Goal: Task Accomplishment & Management: Manage account settings

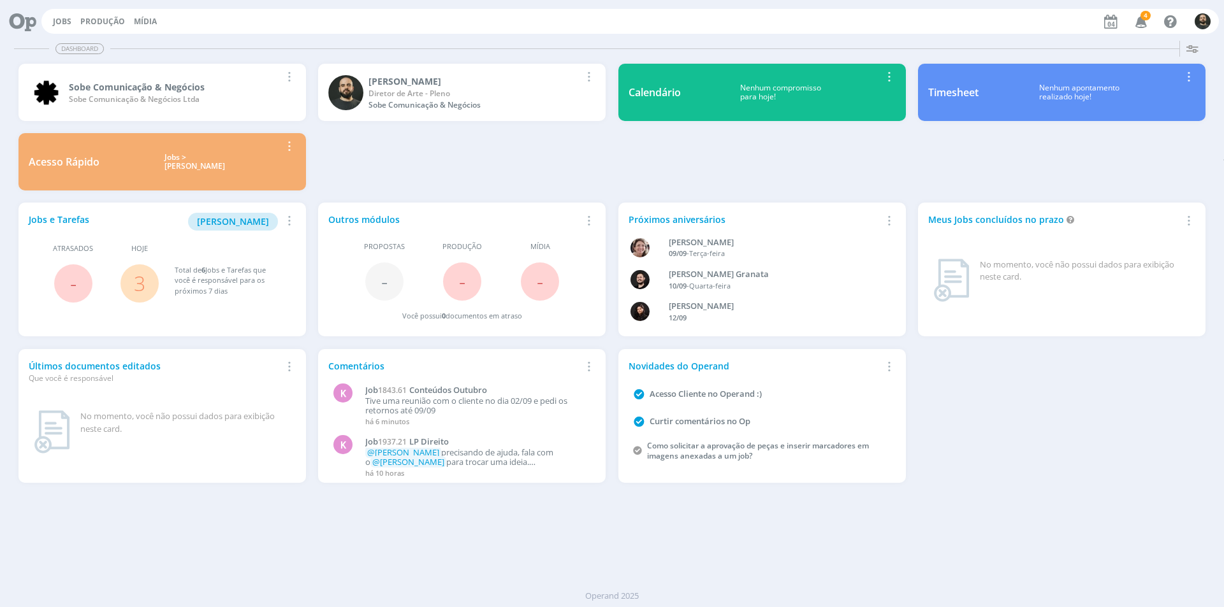
click at [1148, 19] on span "4" at bounding box center [1145, 16] width 10 height 10
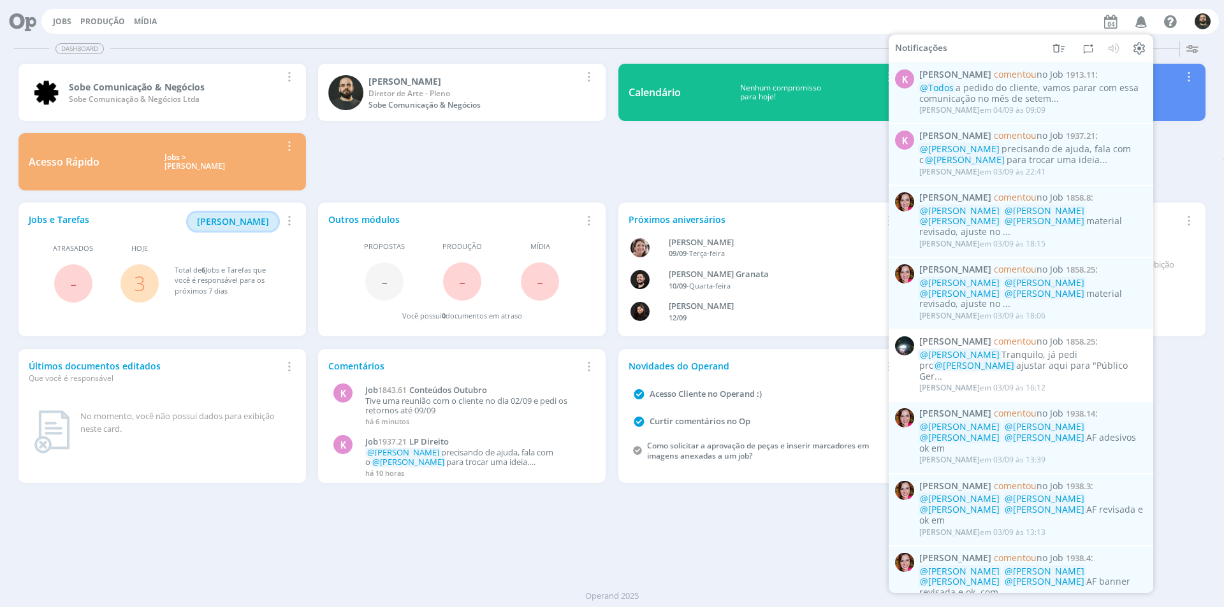
click at [223, 225] on span "[PERSON_NAME]" at bounding box center [233, 221] width 72 height 12
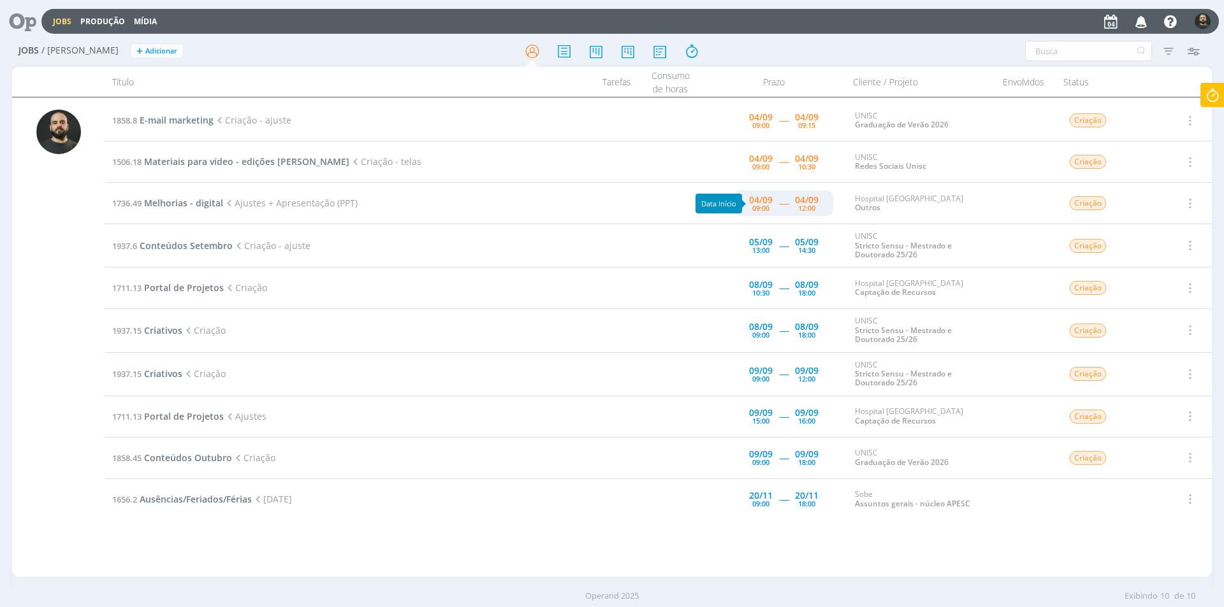
click at [760, 208] on div "09:00" at bounding box center [760, 208] width 17 height 7
type input "12:00"
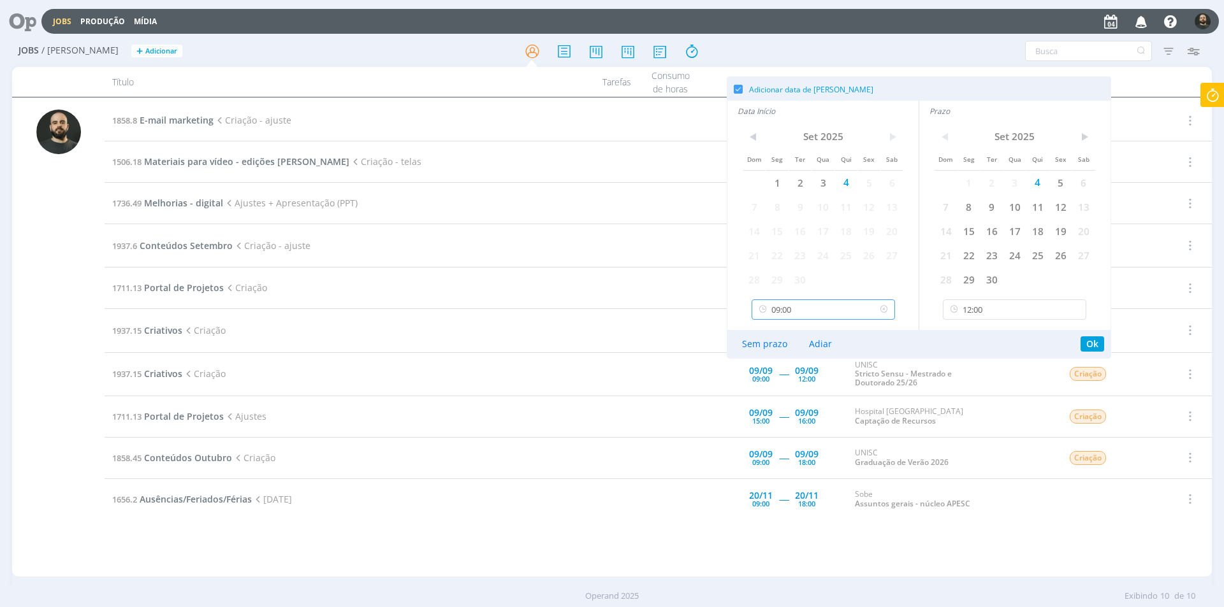
click at [813, 309] on input "09:00" at bounding box center [823, 310] width 143 height 20
click at [788, 375] on div "10:30" at bounding box center [825, 383] width 146 height 23
type input "10:30"
click at [1096, 341] on button "Ok" at bounding box center [1092, 344] width 24 height 15
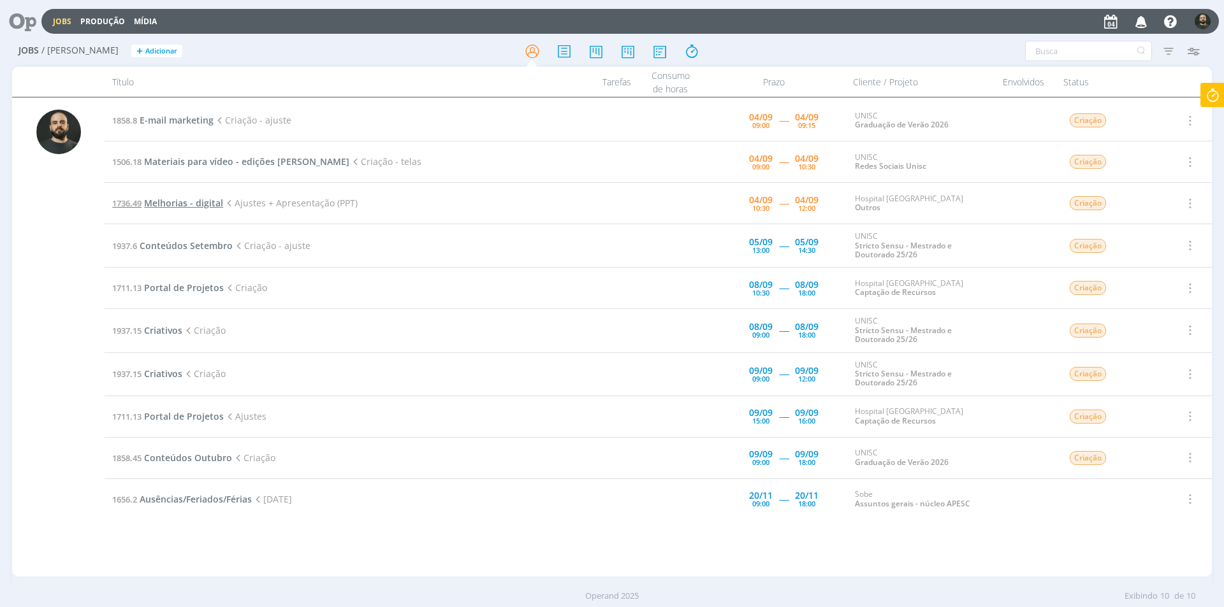
click at [199, 201] on span "Melhorias - digital" at bounding box center [183, 203] width 79 height 12
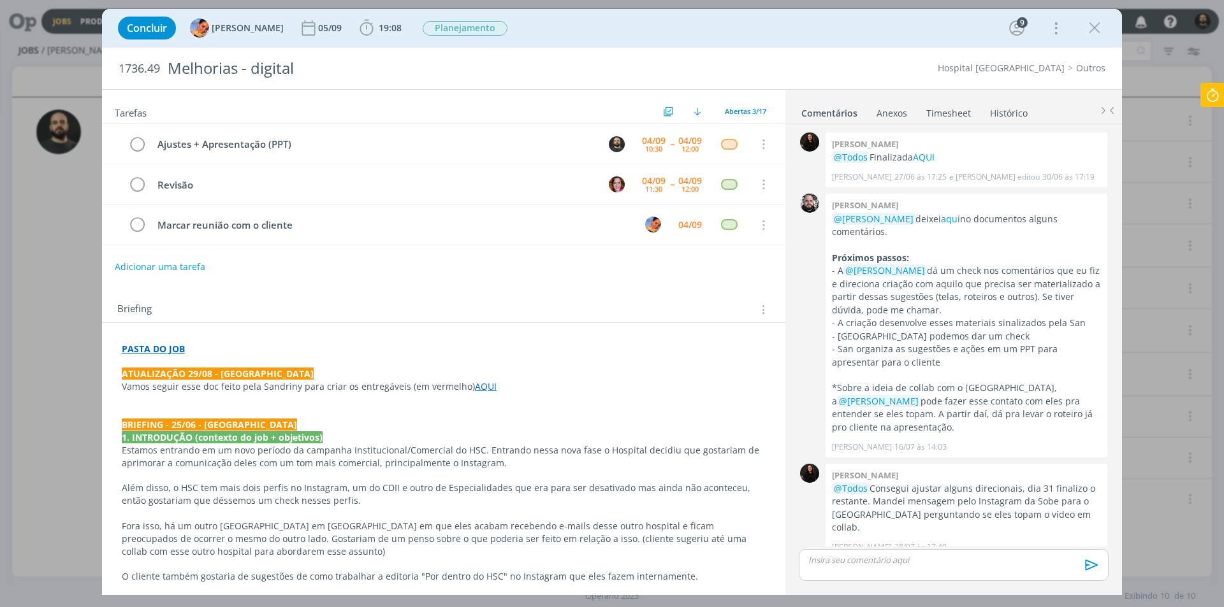
scroll to position [585, 0]
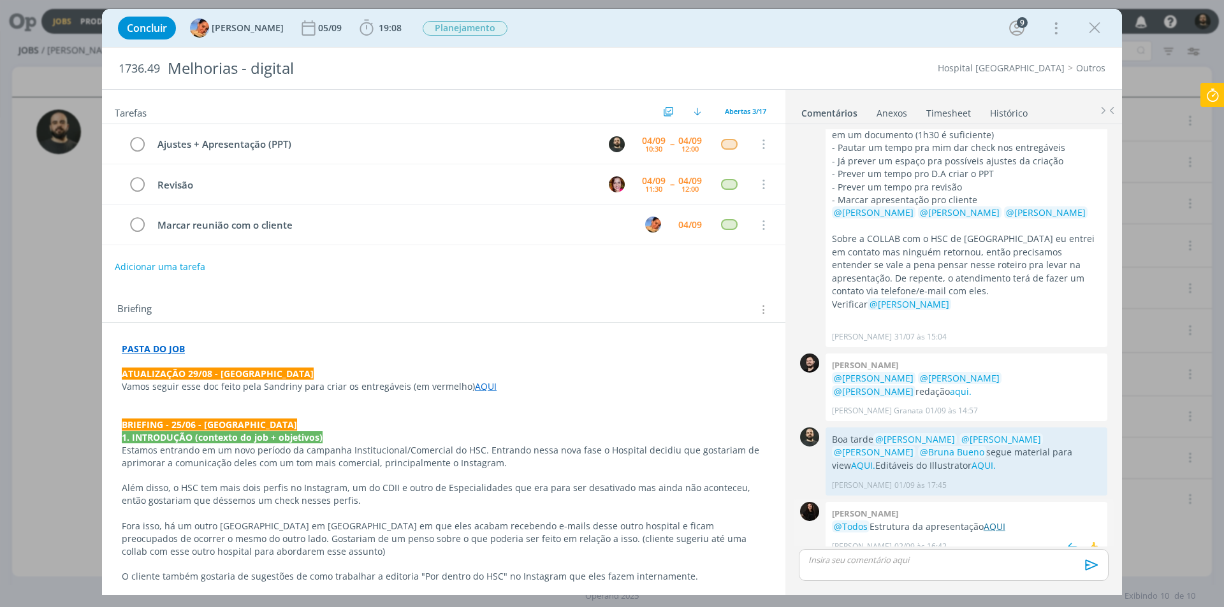
click at [992, 521] on link "AQUI" at bounding box center [995, 527] width 22 height 12
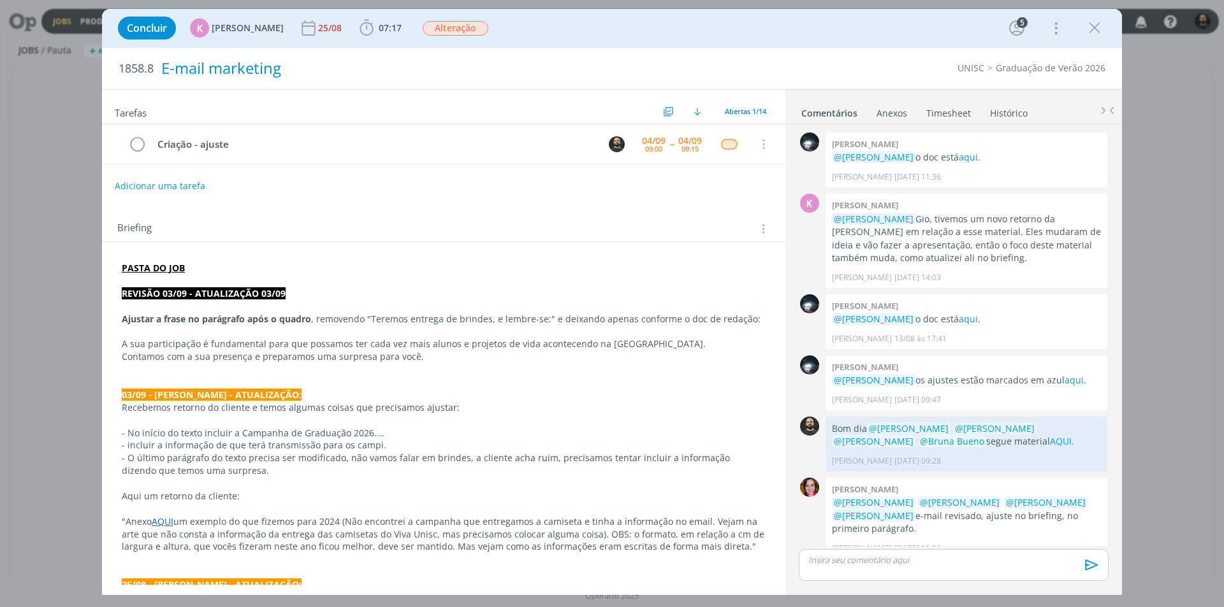
scroll to position [513, 0]
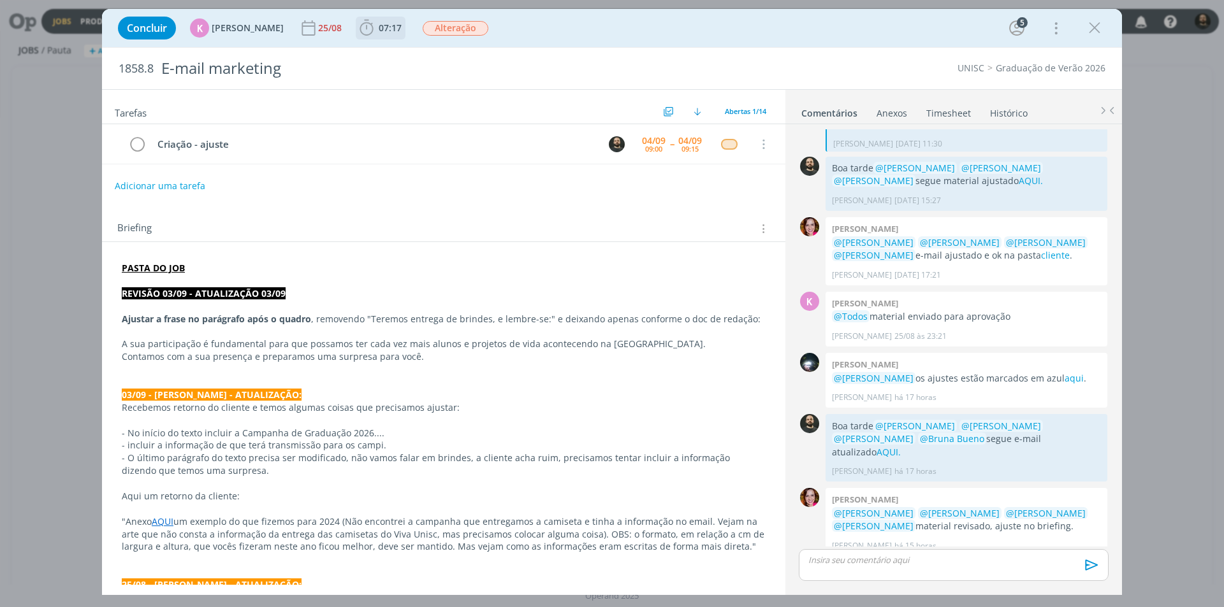
click at [362, 27] on icon "dialog" at bounding box center [366, 27] width 19 height 19
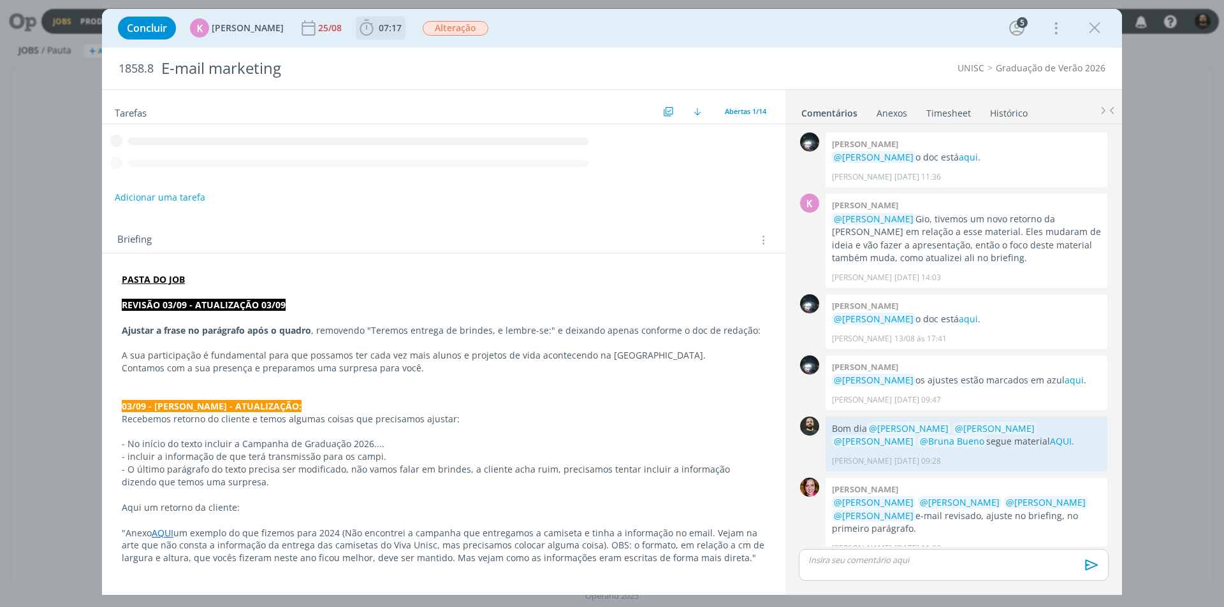
scroll to position [513, 0]
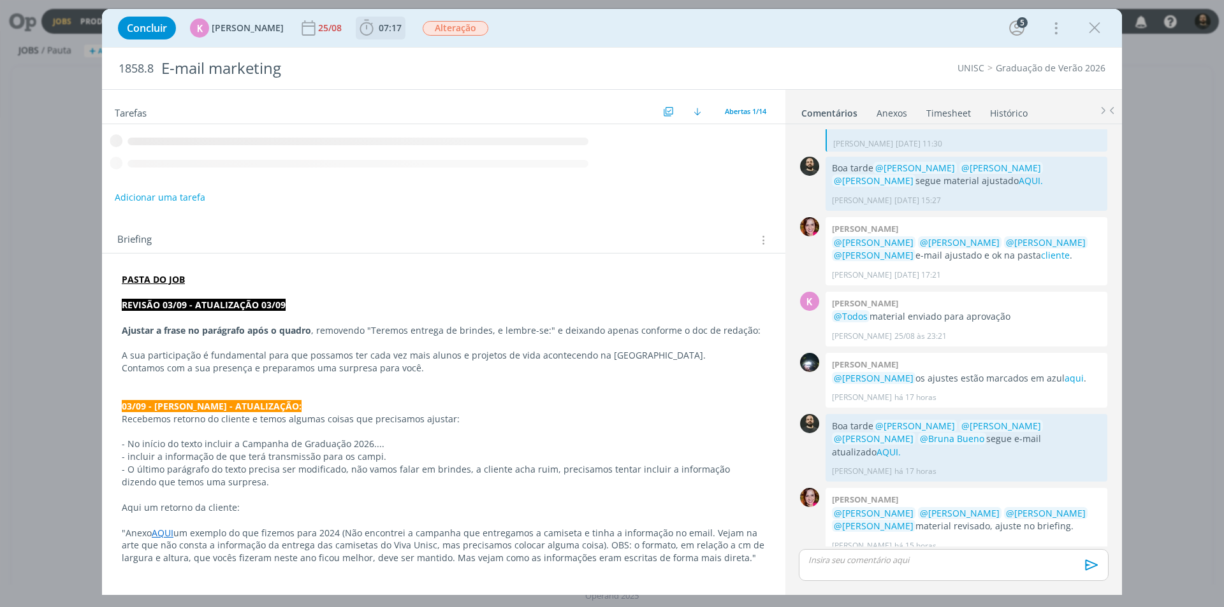
click at [358, 30] on icon "dialog" at bounding box center [366, 27] width 19 height 19
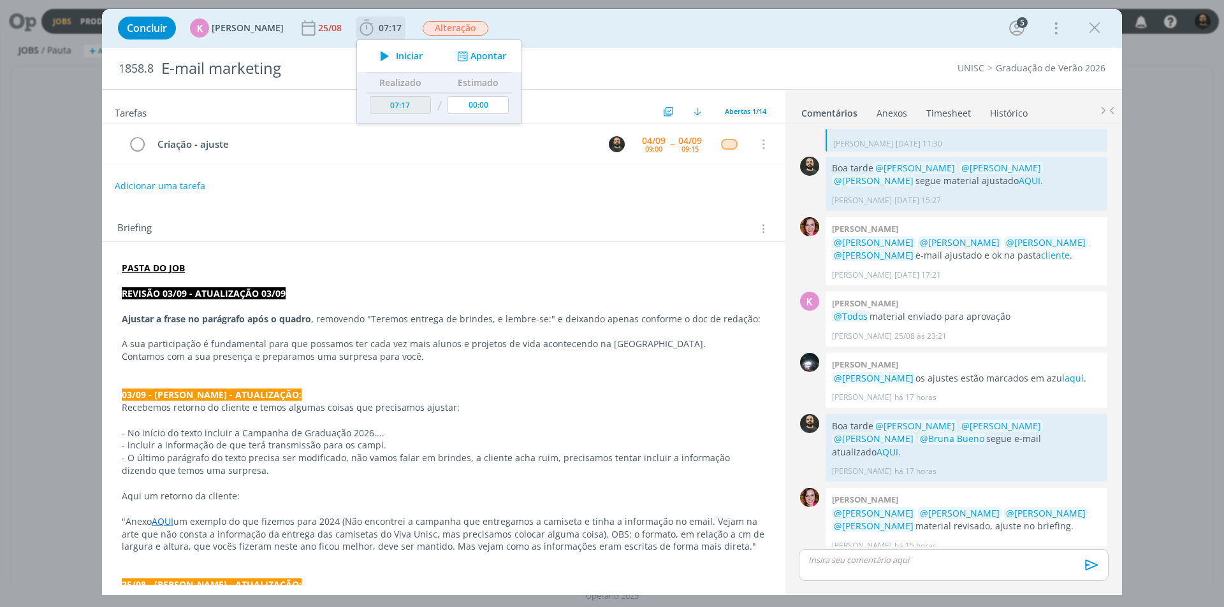
click at [377, 60] on icon "dialog" at bounding box center [385, 56] width 22 height 17
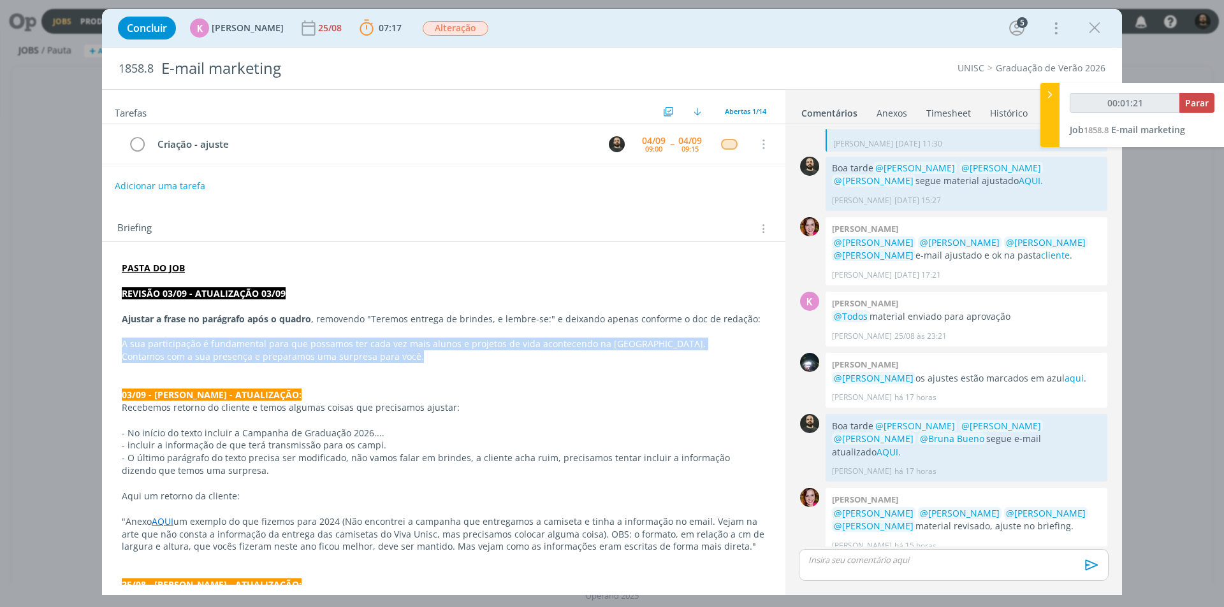
drag, startPoint x: 448, startPoint y: 357, endPoint x: 100, endPoint y: 344, distance: 348.3
click at [100, 344] on div "Concluir K Karoline Arend 25/08 07:17 Parar Apontar Data * 04/09/2025 Horas * 0…" at bounding box center [612, 303] width 1224 height 607
copy div "A sua participação é fundamental para que possamos ter cada vez mais alunos e p…"
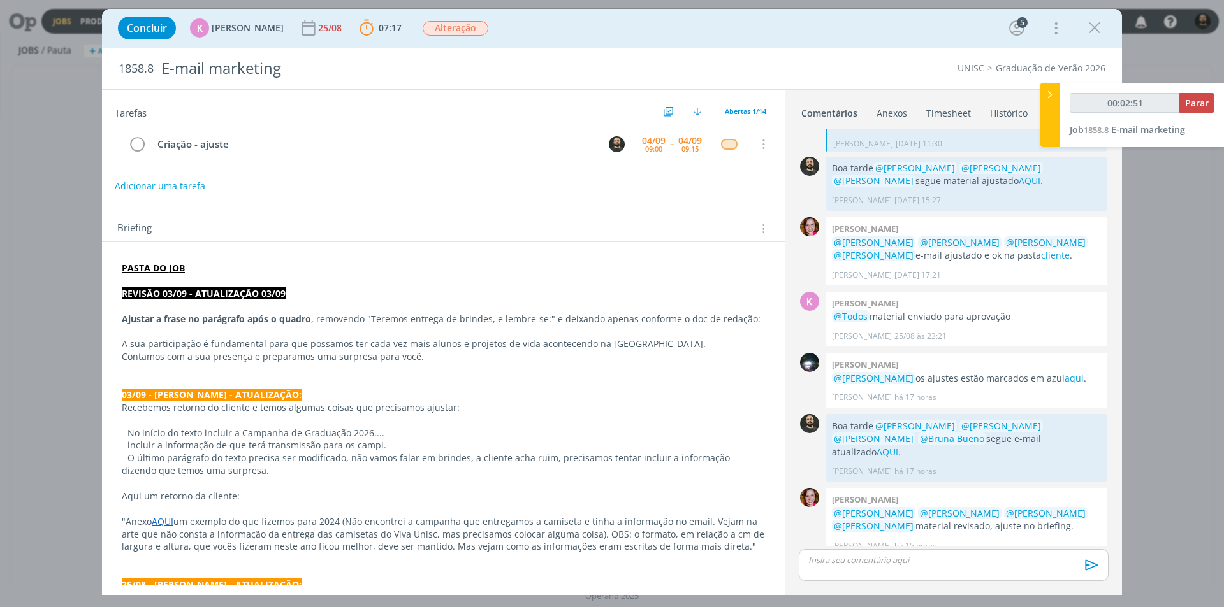
click at [852, 558] on p "dialog" at bounding box center [953, 560] width 289 height 11
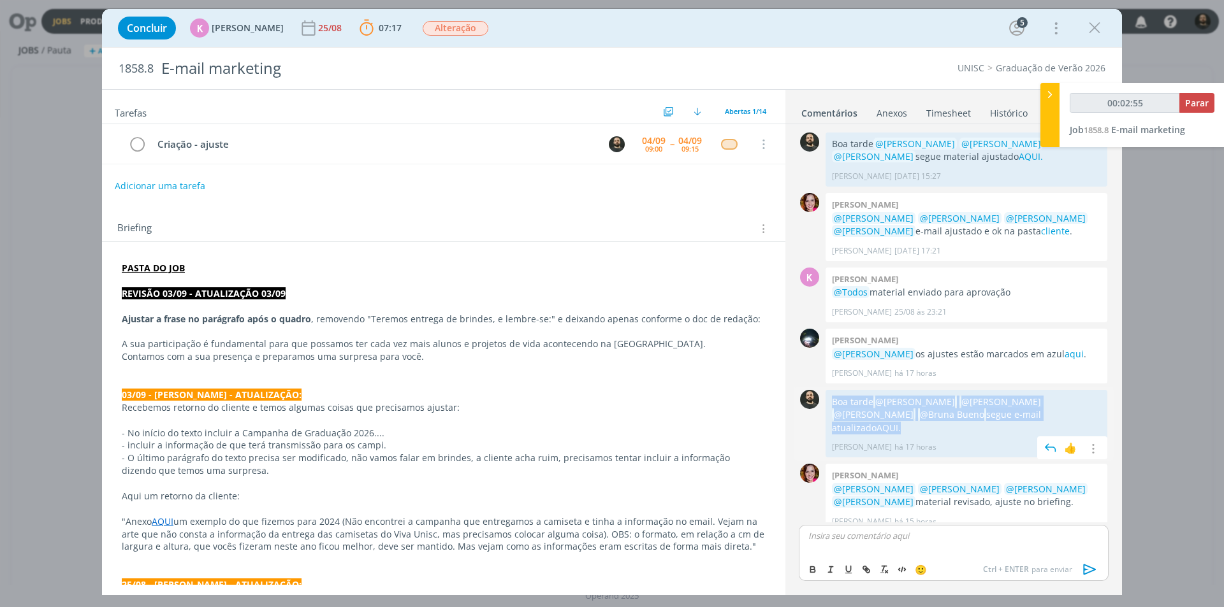
drag, startPoint x: 1054, startPoint y: 411, endPoint x: 829, endPoint y: 401, distance: 225.2
click at [829, 401] on div "Boa tarde @Beatriz Luchese @Karoline Arend @Luíza Santana @Bruna Bueno segue e-…" at bounding box center [966, 424] width 282 height 68
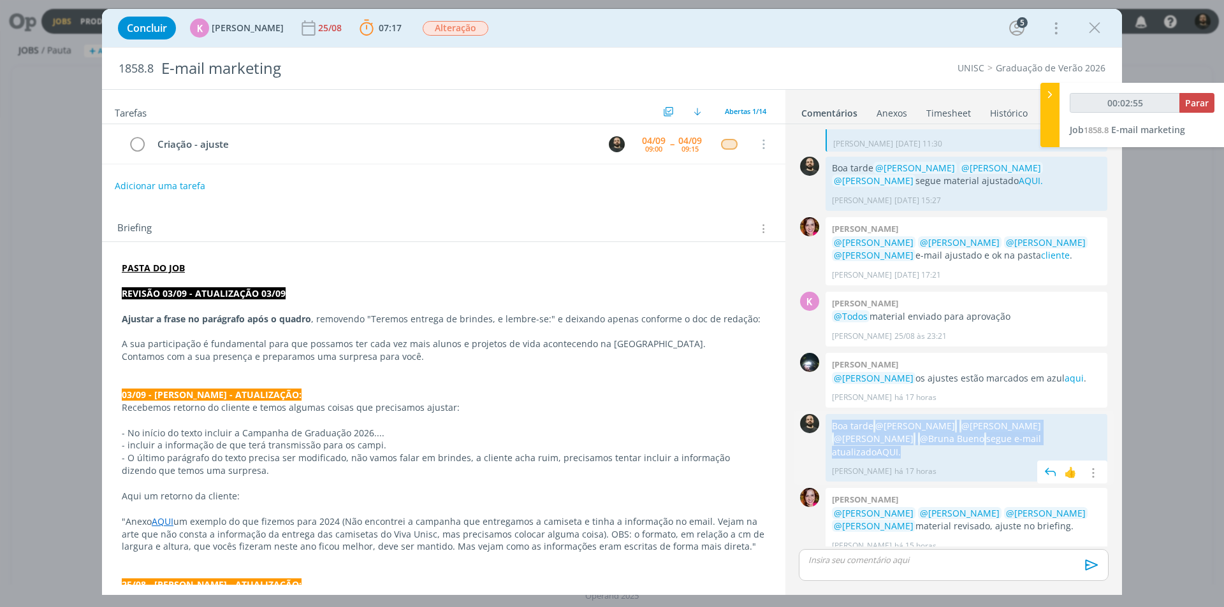
copy p "Boa tarde @Beatriz Luchese @Karoline Arend @Luíza Santana @Bruna Bueno segue e-…"
click at [828, 568] on div "dialog" at bounding box center [954, 565] width 310 height 32
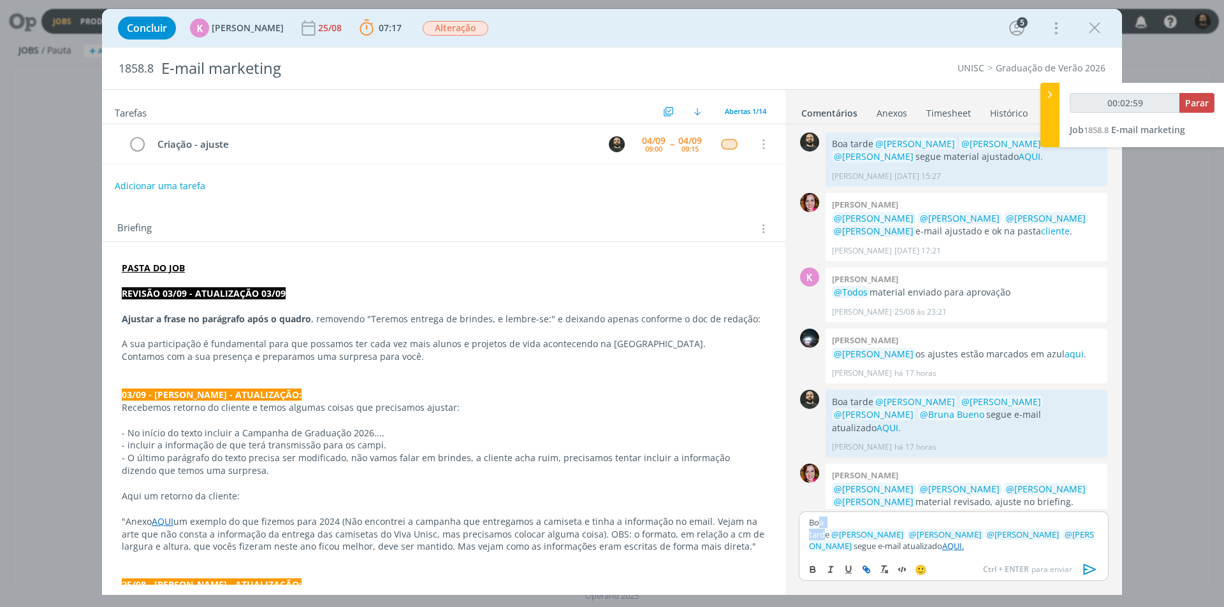
drag, startPoint x: 844, startPoint y: 534, endPoint x: 820, endPoint y: 534, distance: 24.2
click at [820, 534] on p "Boa tarde ﻿ @ Beatriz Luchese ﻿ ﻿ @ Karoline Arend ﻿ ﻿ @ Luíza Santana ﻿ ﻿ @ Br…" at bounding box center [953, 534] width 289 height 35
type input "00:03:01"
click at [943, 543] on link "AQUI." at bounding box center [940, 546] width 22 height 11
click at [928, 519] on link "https://sobeae.sharepoint.com/:f:/s/SOBEAE/Ei8LulW0eM9GkD-R1BX3NQUBT3YuRvTbOIMH…" at bounding box center [898, 510] width 87 height 17
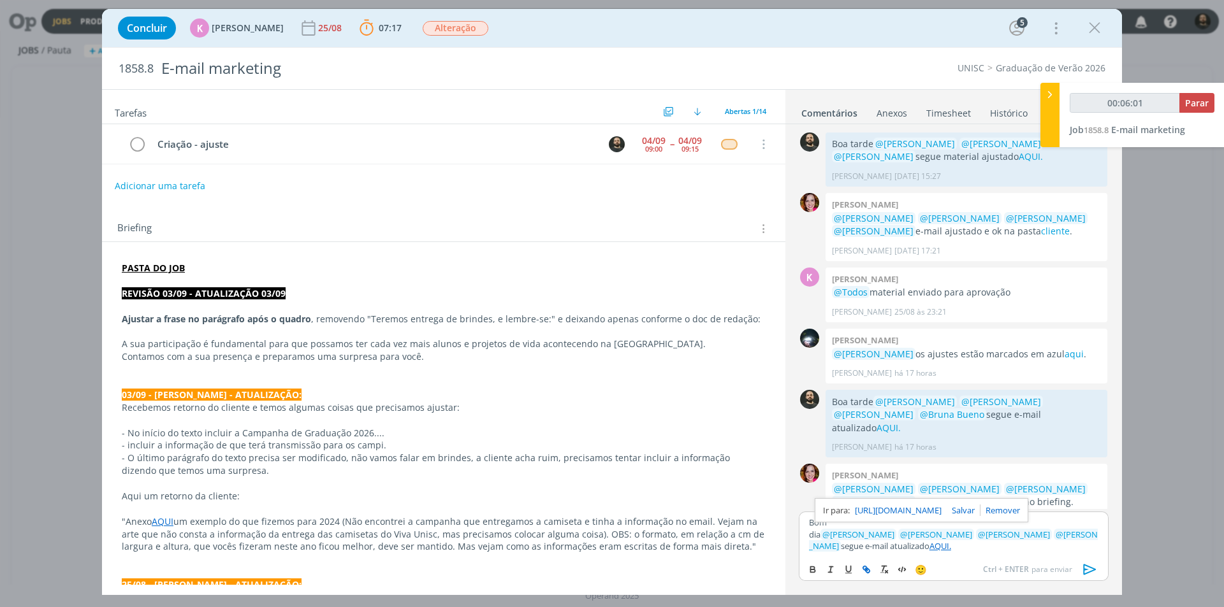
click at [1094, 571] on icon "dialog" at bounding box center [1089, 569] width 19 height 19
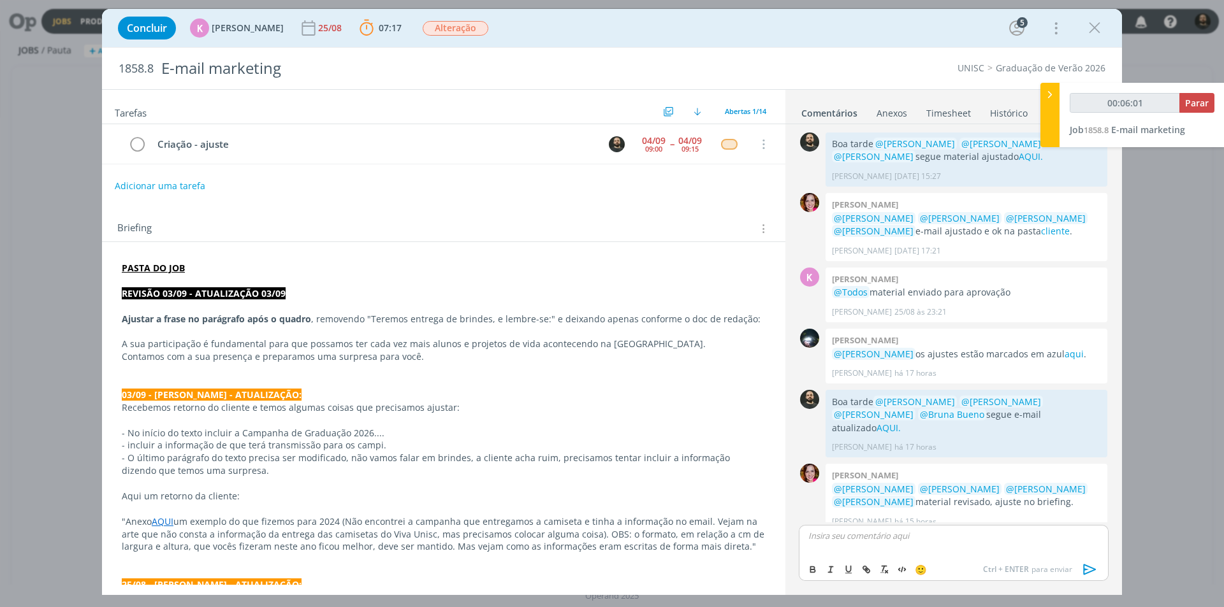
scroll to position [598, 0]
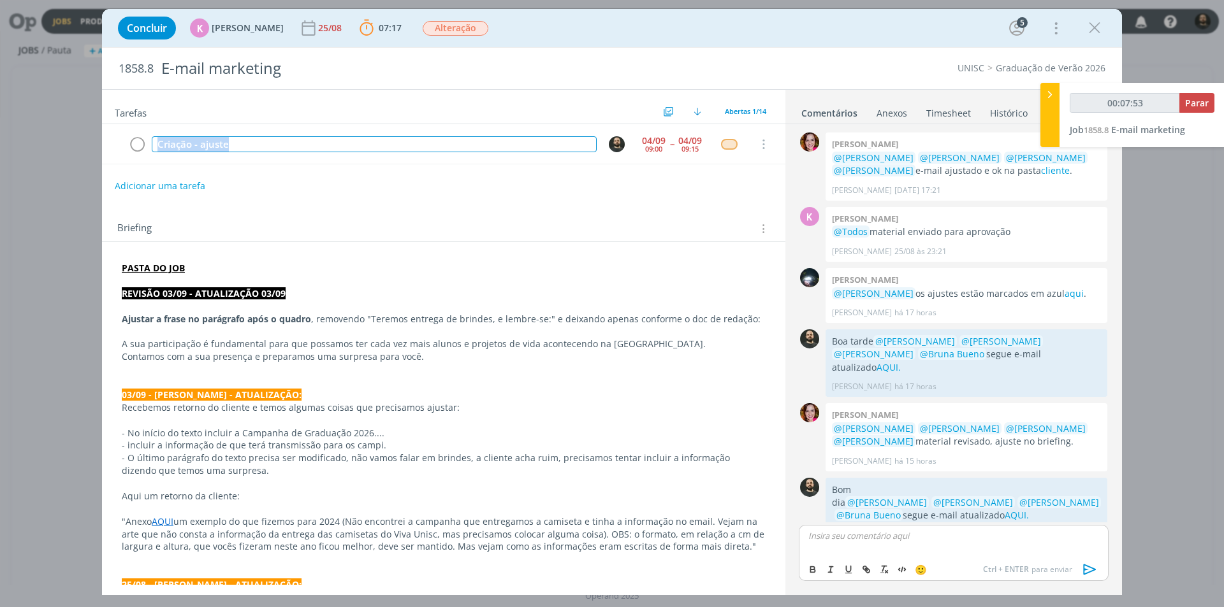
drag, startPoint x: 296, startPoint y: 142, endPoint x: 84, endPoint y: 156, distance: 212.7
click at [73, 157] on div "Concluir K Karoline Arend 25/08 07:17 Parar Apontar Data * 04/09/2025 Horas * 0…" at bounding box center [612, 303] width 1224 height 607
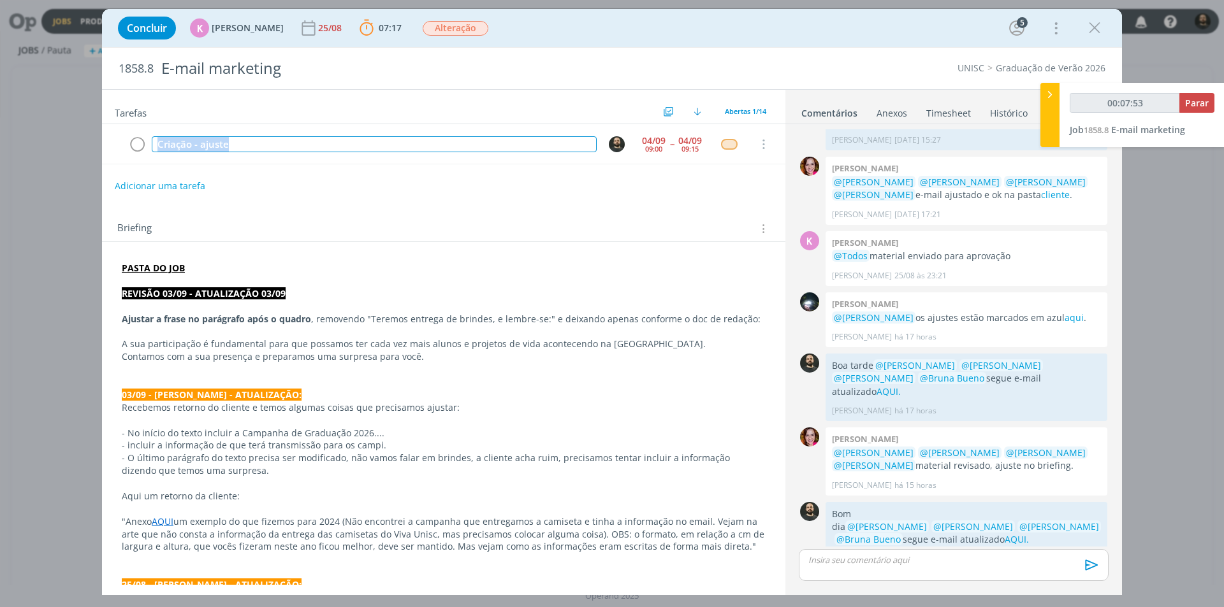
copy div "Criação - ajuste"
type input "00:07:54"
click at [1199, 107] on span "Parar" at bounding box center [1197, 103] width 24 height 12
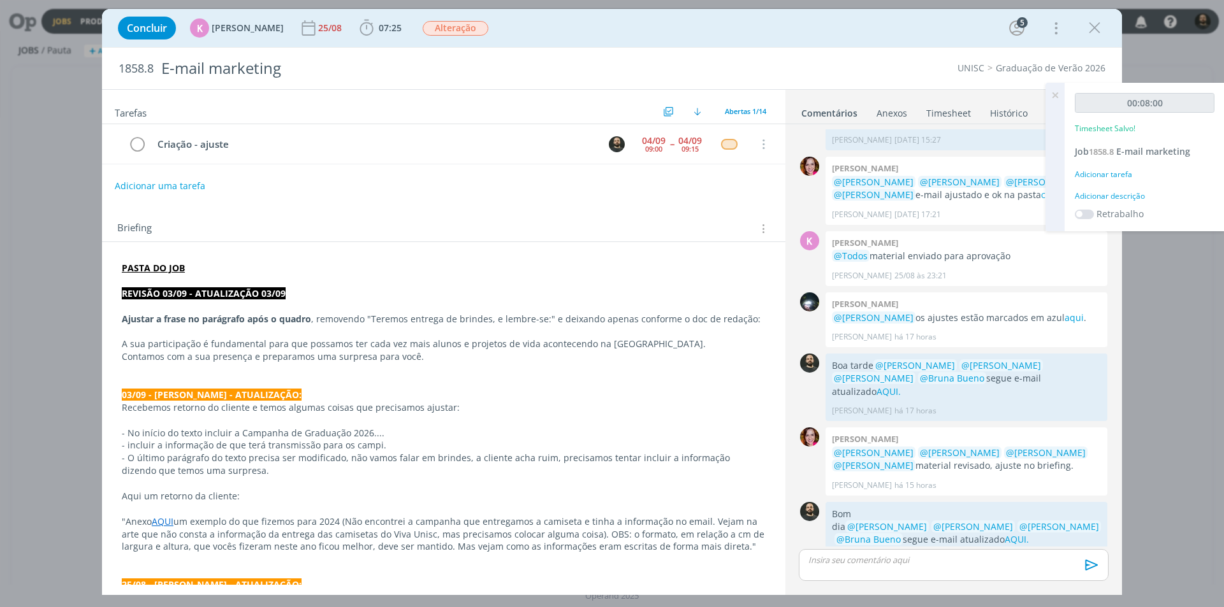
click at [1130, 194] on div "Adicionar descrição" at bounding box center [1145, 196] width 140 height 11
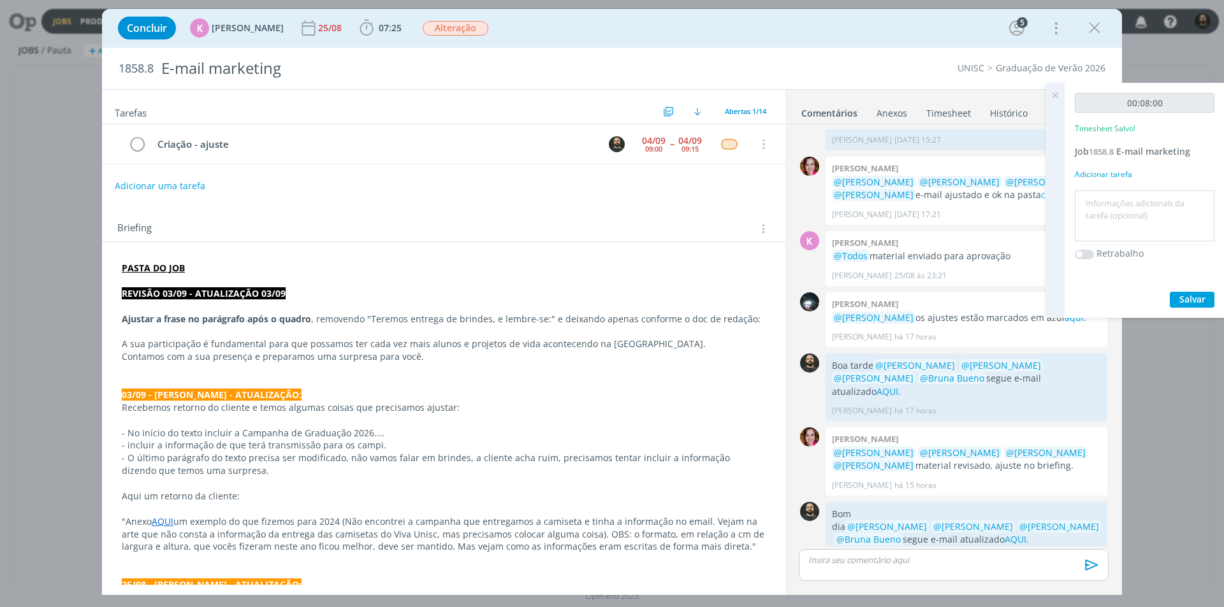
drag, startPoint x: 1119, startPoint y: 206, endPoint x: 1125, endPoint y: 212, distance: 8.1
click at [1119, 207] on textarea at bounding box center [1144, 216] width 133 height 45
paste textarea "Criação - ajuste"
type textarea "Criação - ajuste"
click at [1190, 296] on span "Salvar" at bounding box center [1192, 299] width 26 height 12
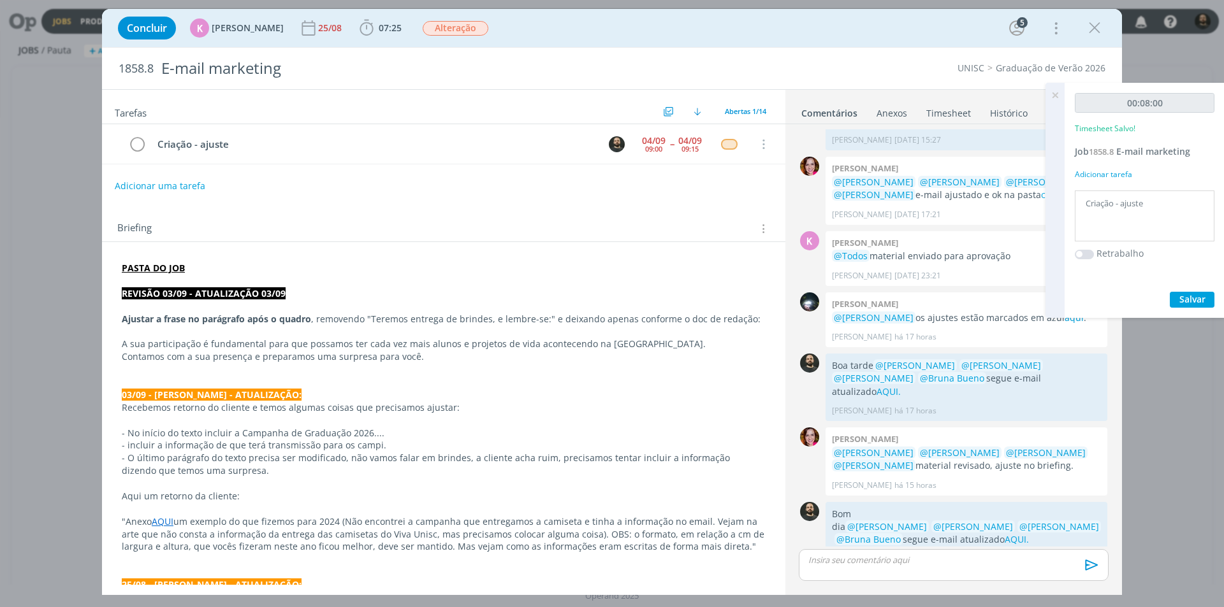
click at [1059, 91] on icon at bounding box center [1054, 95] width 23 height 25
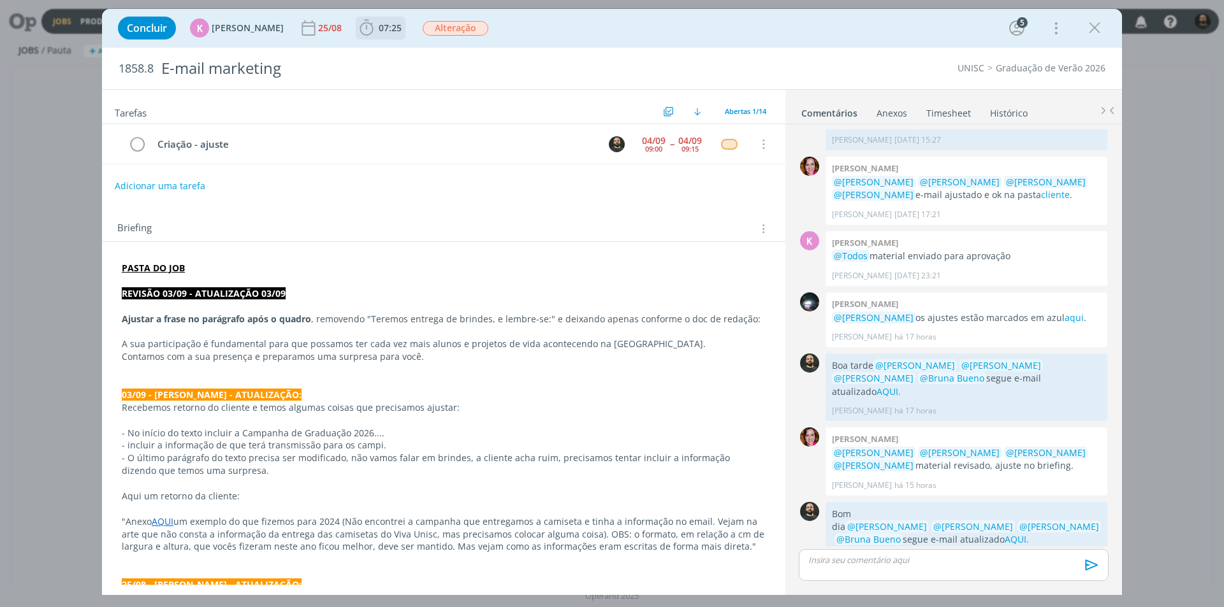
click at [363, 24] on icon "dialog" at bounding box center [366, 28] width 13 height 16
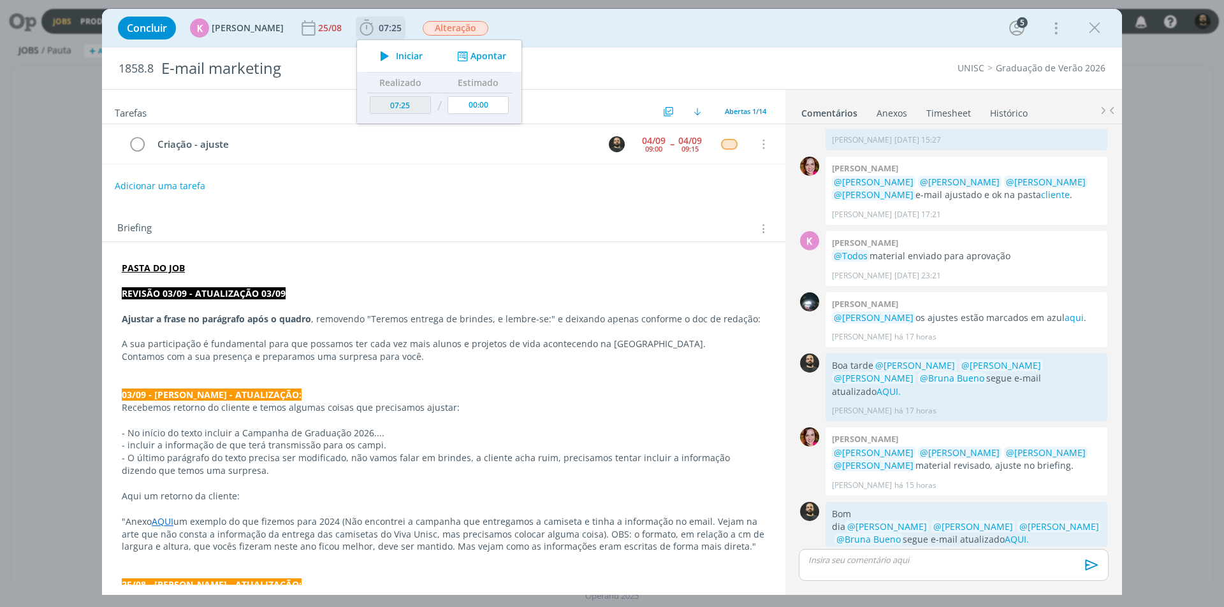
click at [465, 61] on button "Apontar" at bounding box center [480, 56] width 53 height 13
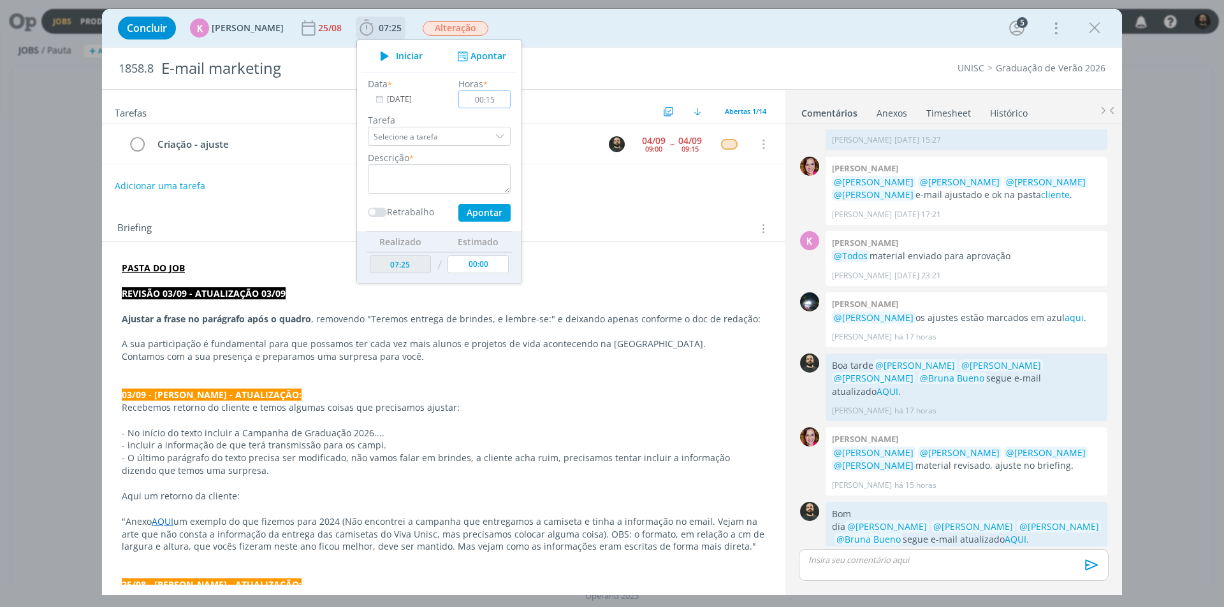
type input "00:15"
click at [468, 186] on textarea "dialog" at bounding box center [439, 178] width 143 height 29
type textarea "Criação - ajuste"
click at [474, 207] on button "Apontar" at bounding box center [484, 213] width 52 height 18
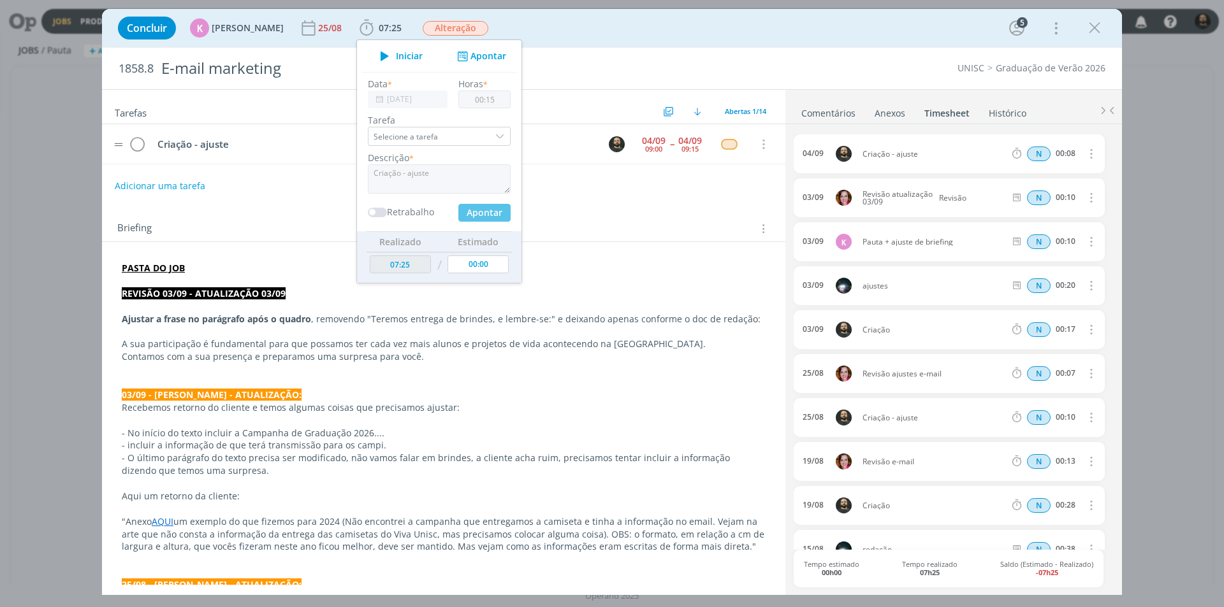
type input "07:40"
type input "00:00"
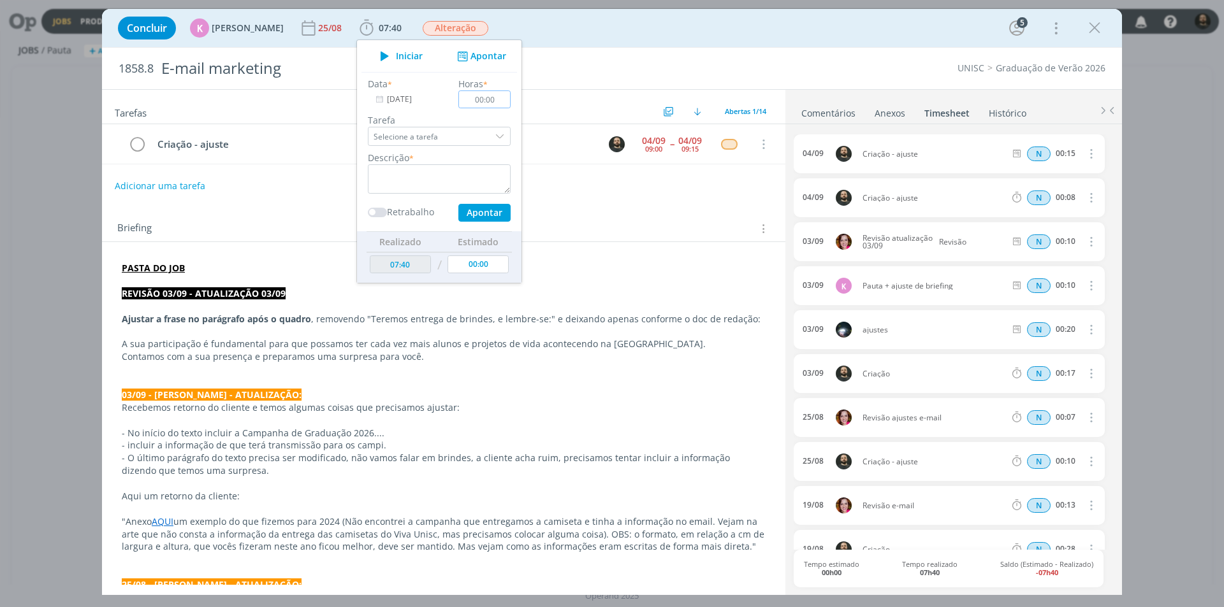
click at [1088, 155] on icon "dialog" at bounding box center [1090, 153] width 14 height 15
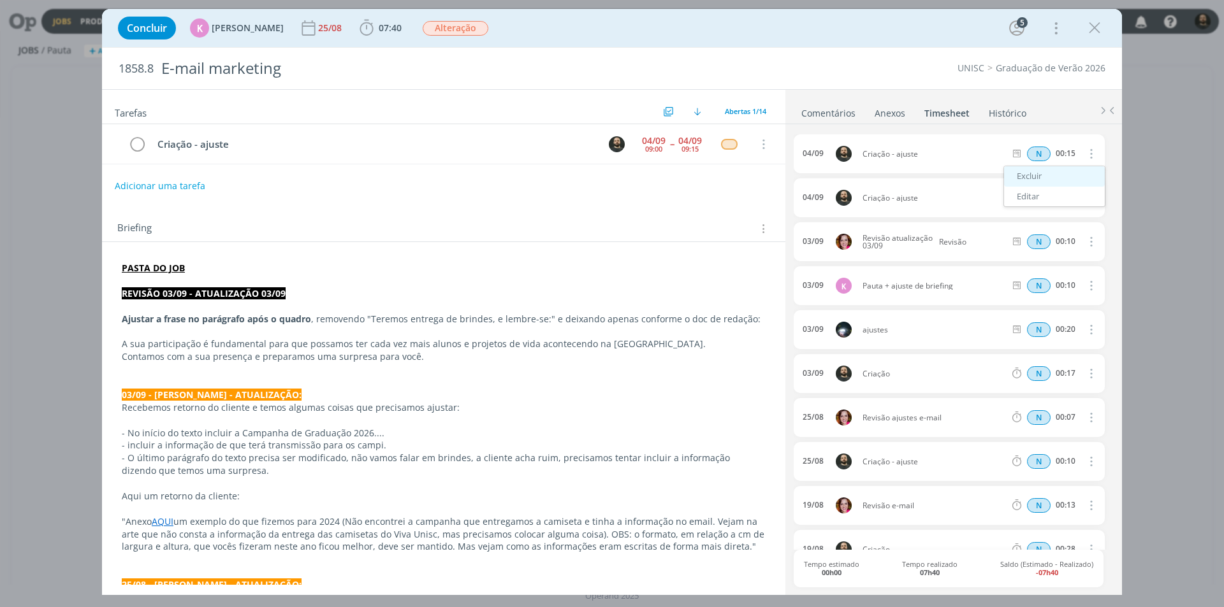
click at [1061, 176] on link "Excluir" at bounding box center [1054, 176] width 101 height 20
click at [1068, 154] on button "Sim" at bounding box center [1078, 154] width 25 height 14
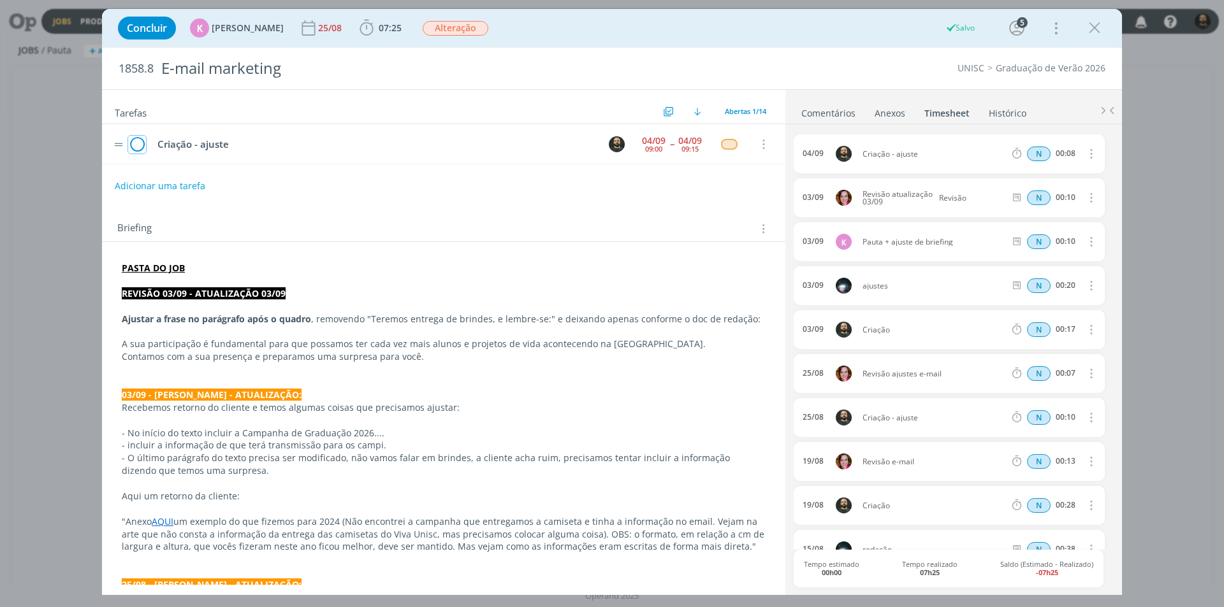
click at [138, 145] on icon "dialog" at bounding box center [137, 144] width 18 height 19
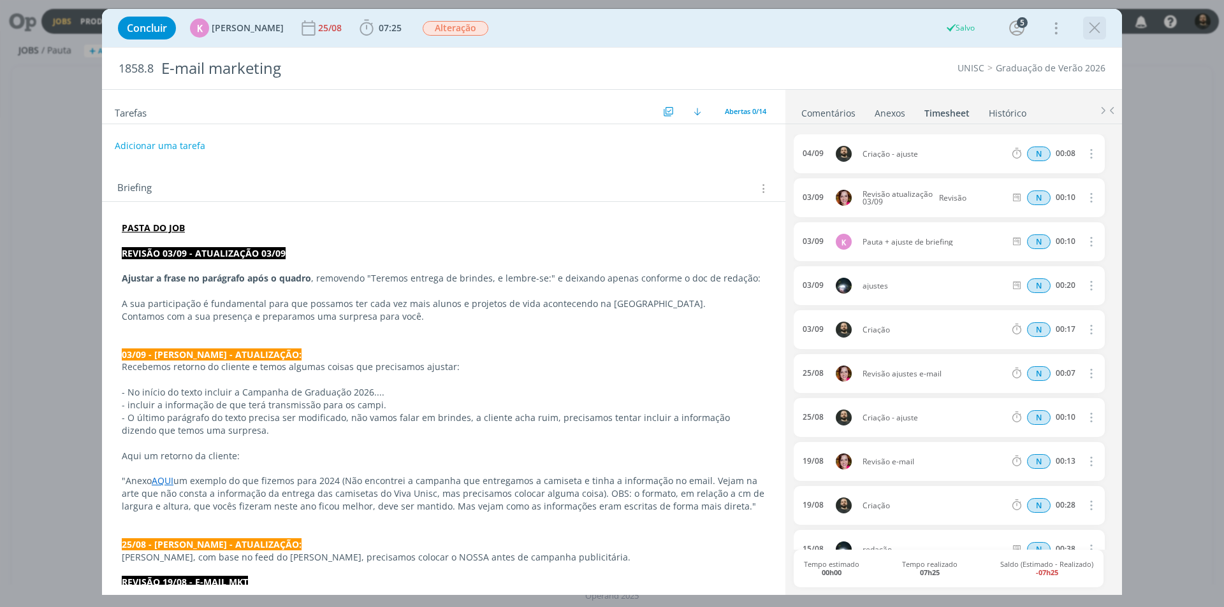
click at [1087, 27] on icon "dialog" at bounding box center [1094, 27] width 19 height 19
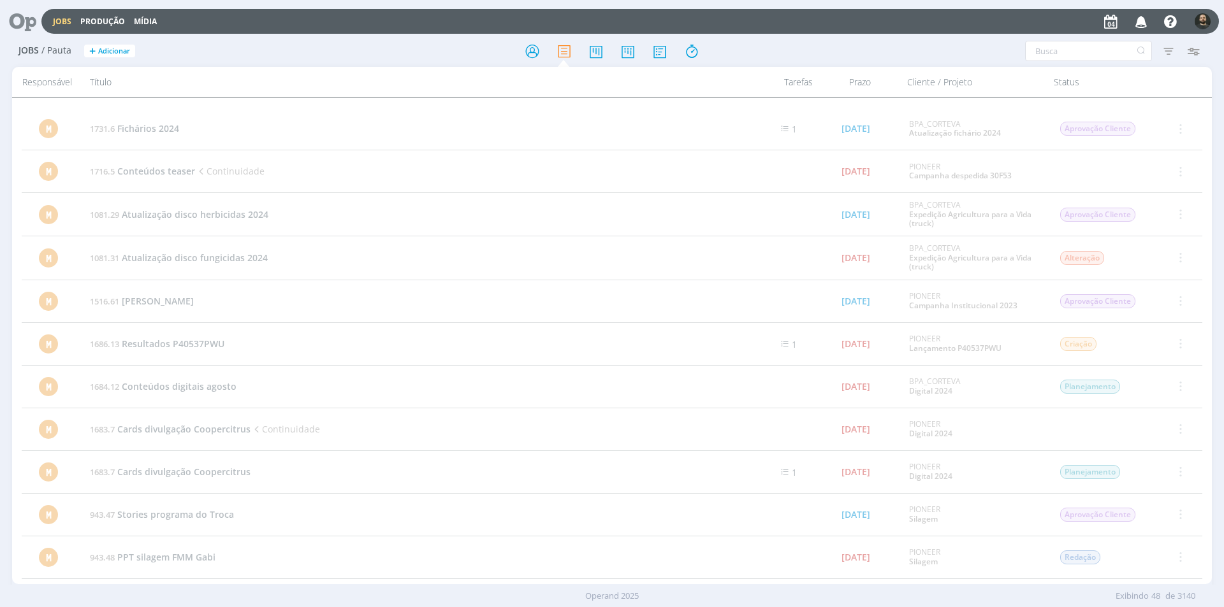
click at [29, 22] on icon at bounding box center [18, 21] width 26 height 25
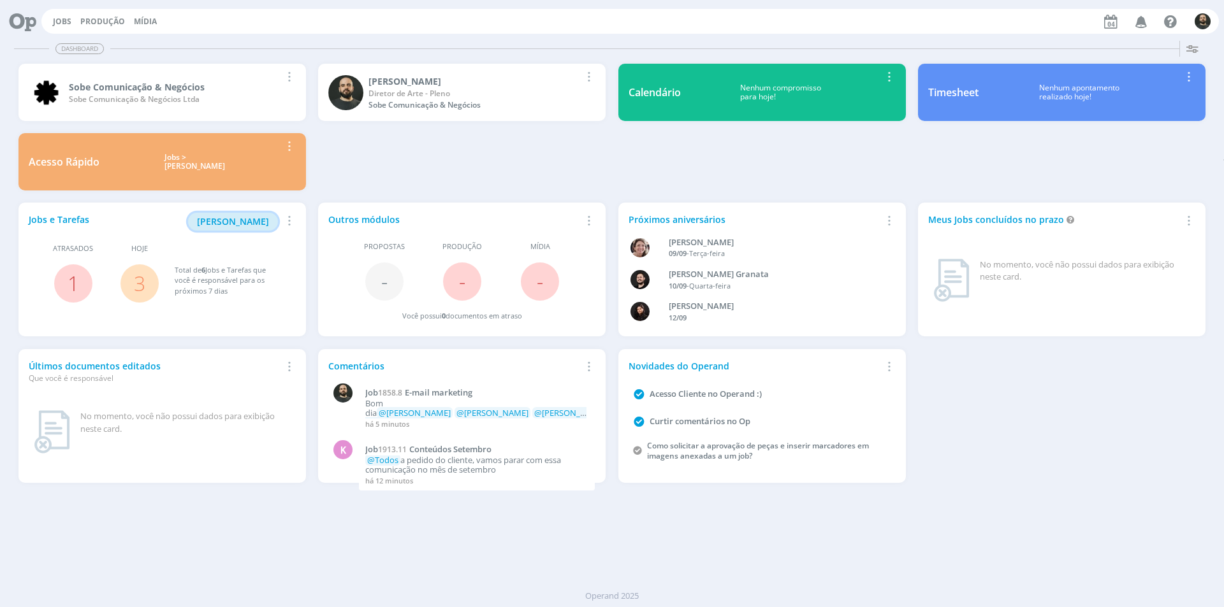
click at [236, 219] on span "Minha Pauta" at bounding box center [233, 221] width 72 height 12
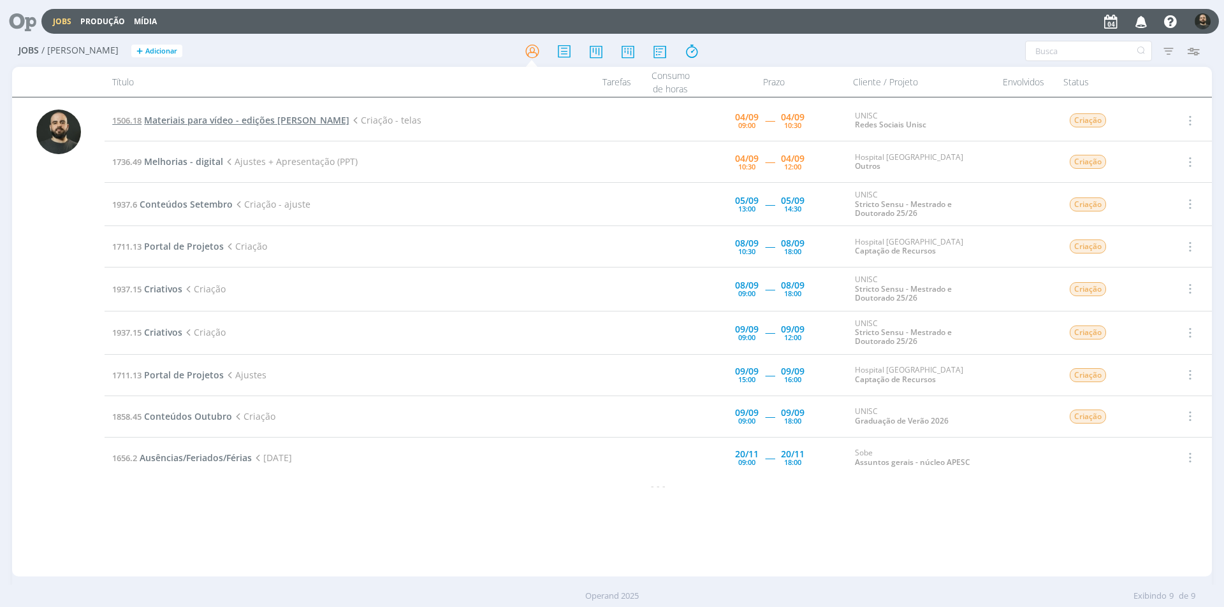
click at [208, 119] on span "Materiais para vídeo - edições [PERSON_NAME]" at bounding box center [246, 120] width 205 height 12
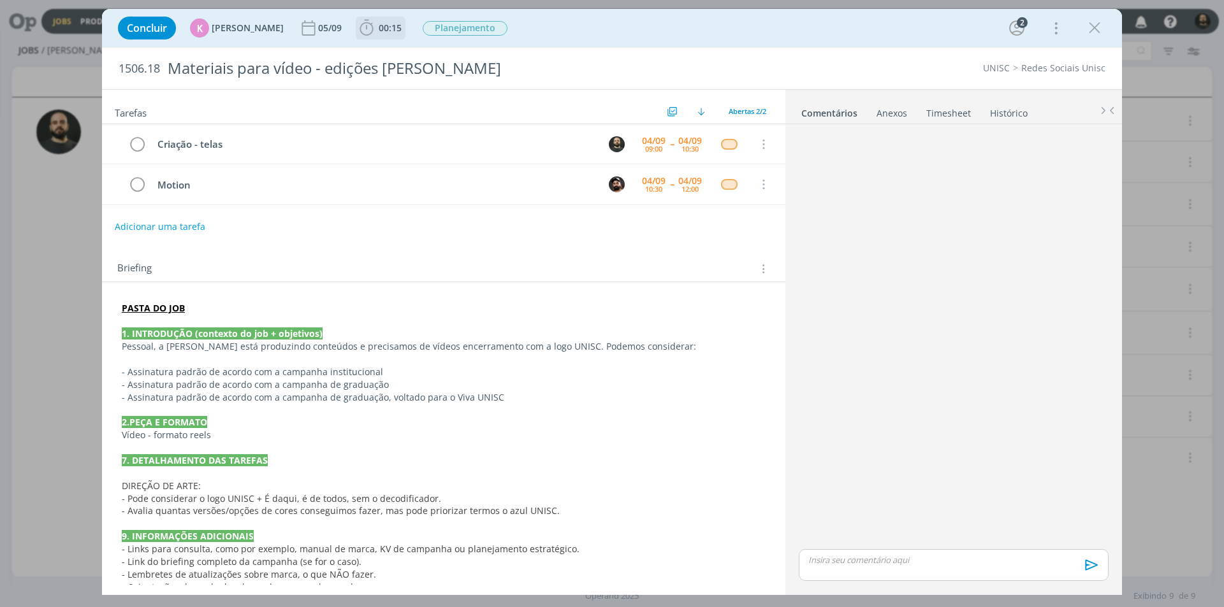
click at [360, 32] on icon "dialog" at bounding box center [366, 27] width 19 height 19
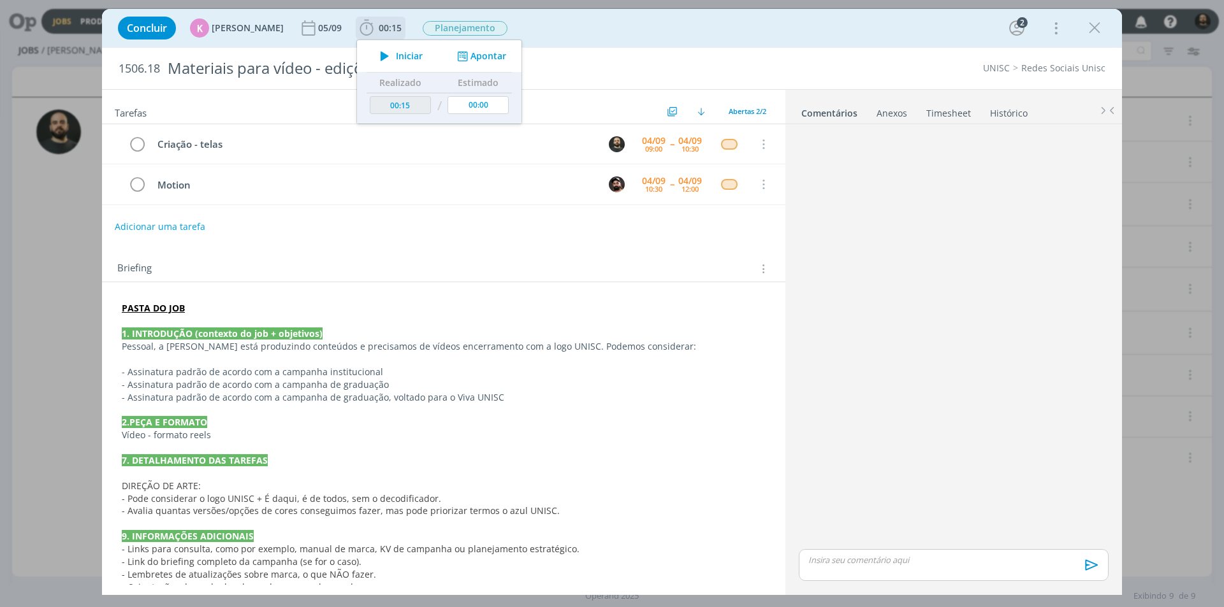
click at [379, 55] on icon "dialog" at bounding box center [385, 56] width 22 height 17
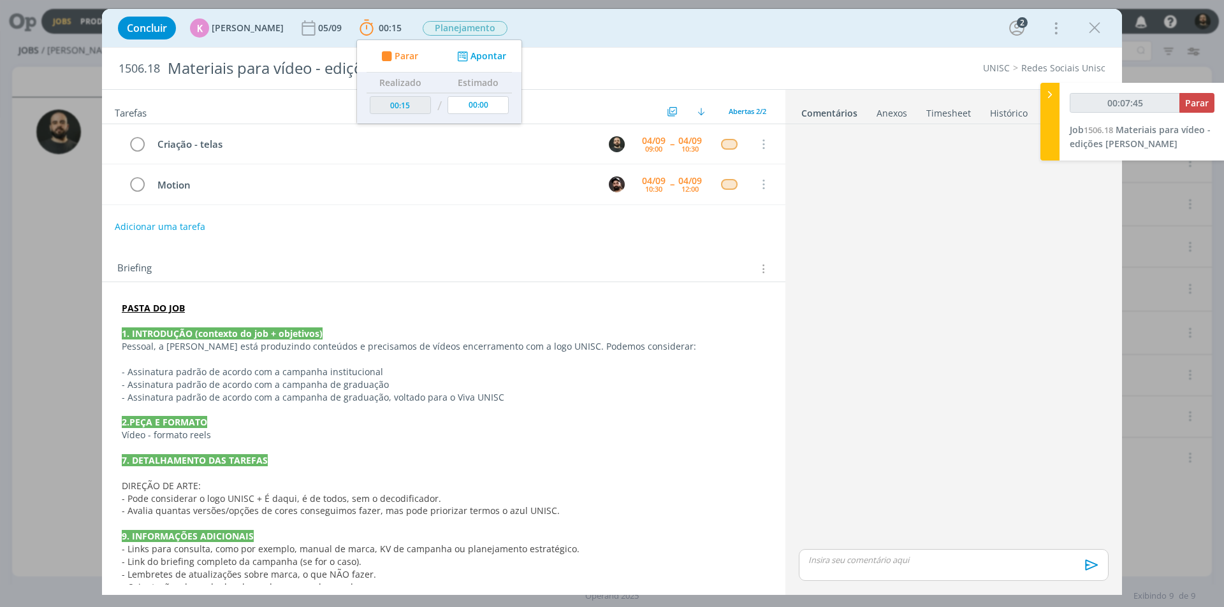
click at [412, 382] on p "- Assinatura padrão de acordo com a campanha de graduação" at bounding box center [444, 385] width 644 height 13
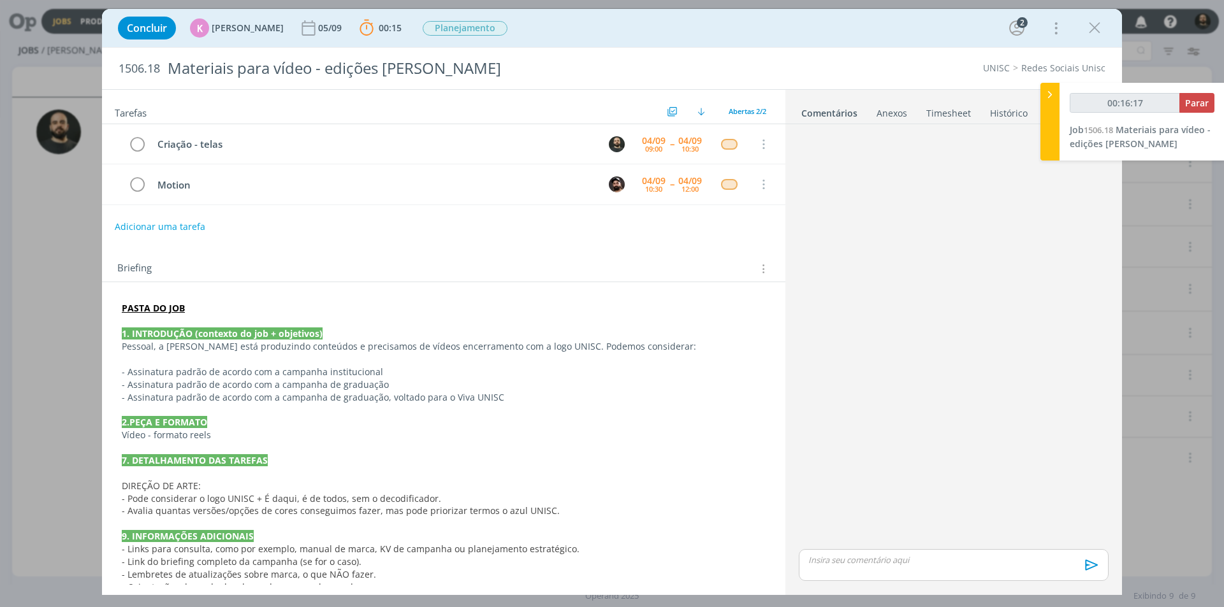
type input "00:16:18"
click at [1050, 94] on icon at bounding box center [1049, 94] width 13 height 13
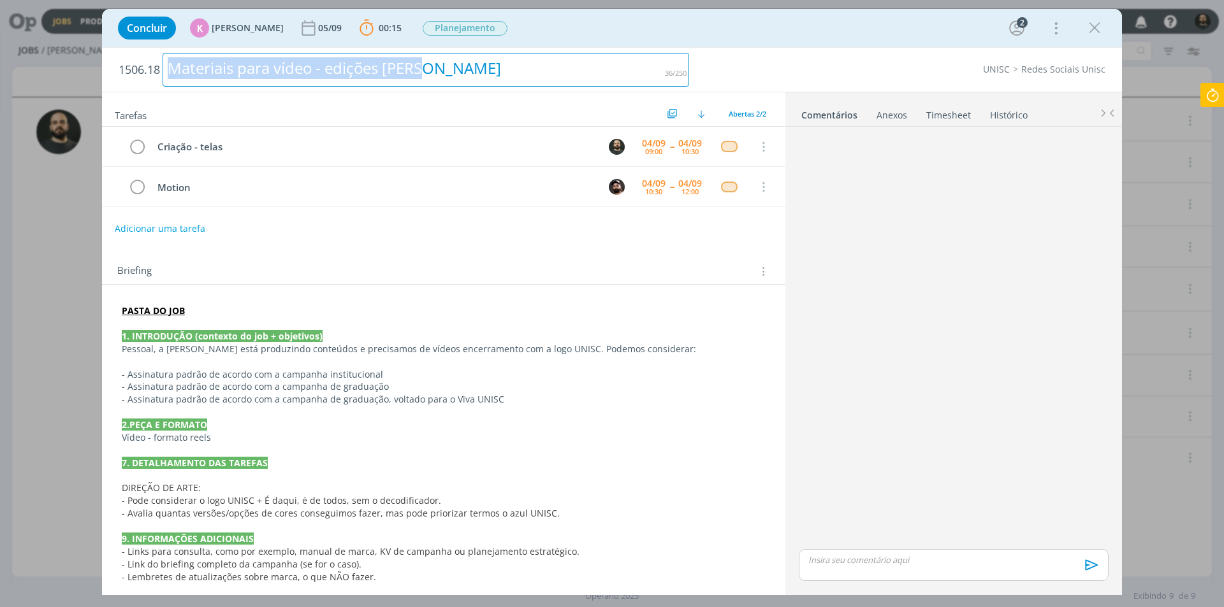
drag, startPoint x: 435, startPoint y: 68, endPoint x: 159, endPoint y: 64, distance: 276.7
click at [159, 64] on h2 "1506.18 Materiais para vídeo - edições Elisa" at bounding box center [404, 70] width 571 height 44
copy div "Materiais para vídeo - edições [PERSON_NAME]"
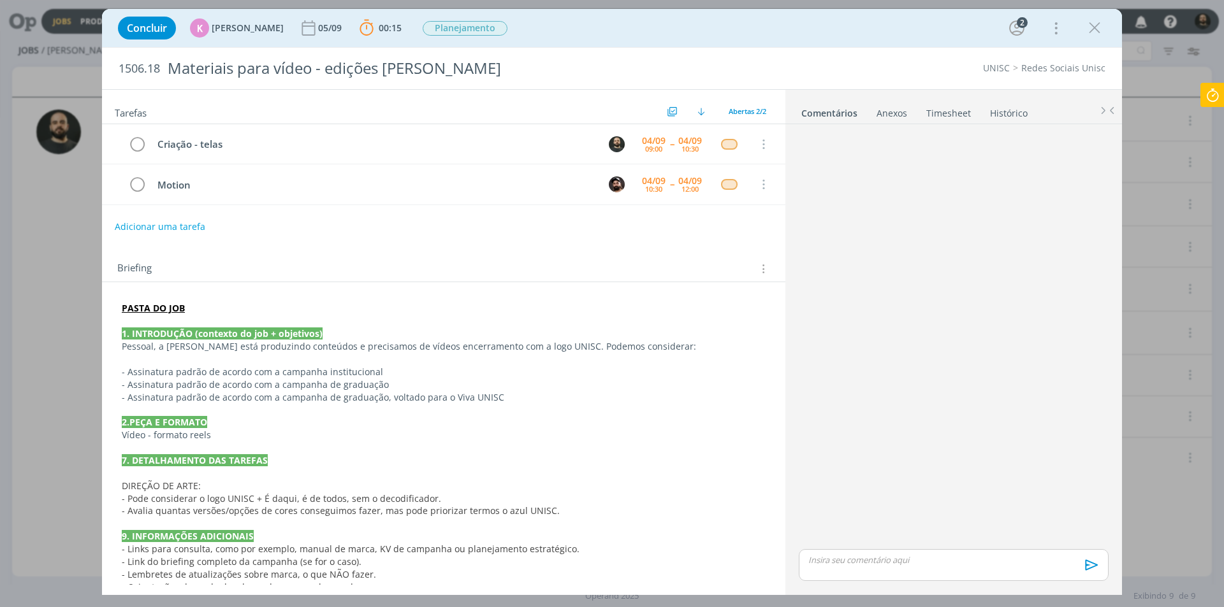
click at [852, 568] on div "dialog" at bounding box center [954, 565] width 310 height 32
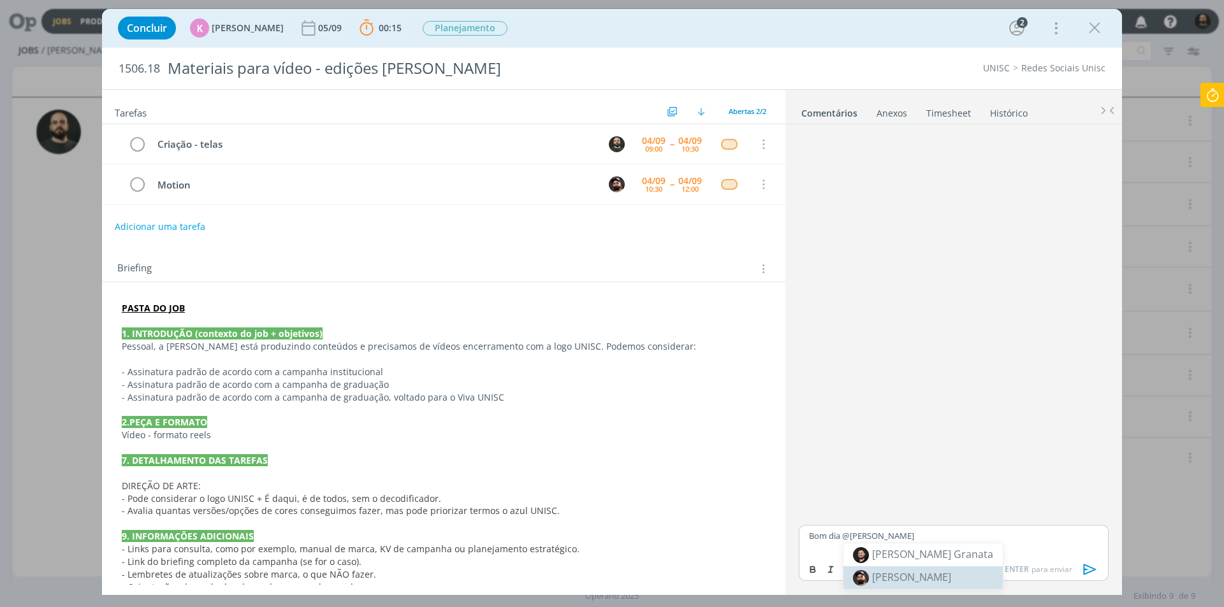
click at [893, 579] on span "[PERSON_NAME]" at bounding box center [911, 578] width 79 height 14
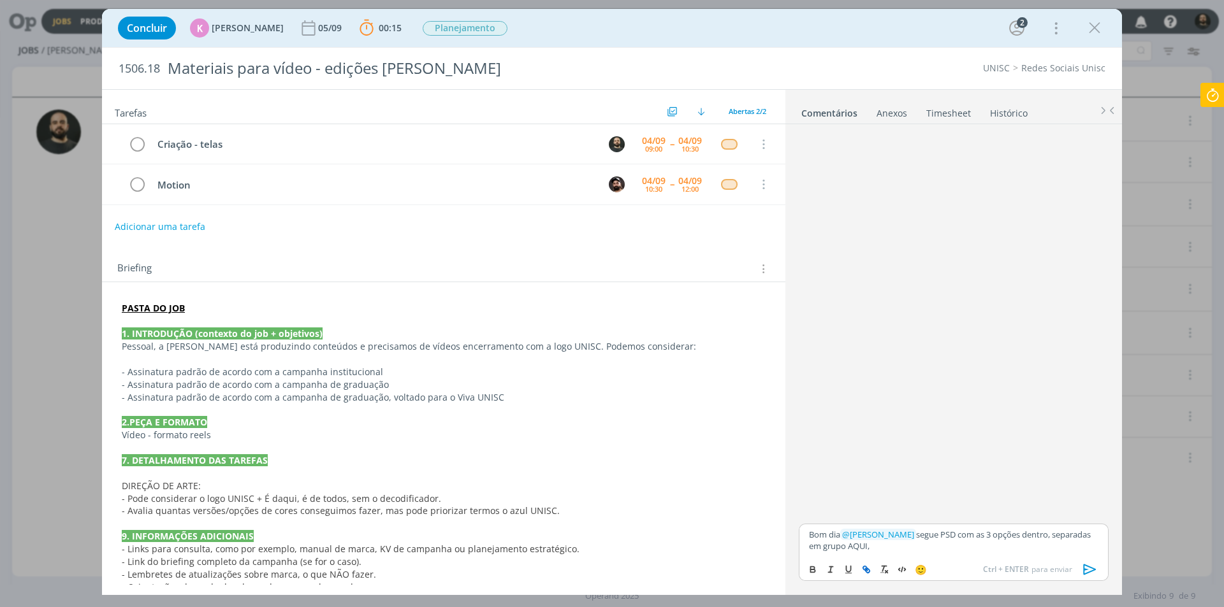
click at [866, 570] on icon "dialog" at bounding box center [868, 571] width 4 height 4
paste input "https://sobeae.sharepoint.com/:i:/s/SOBEAE/EXMzNUt9K-xFlZvXKDhlZfwB-jnkqmOYxKa1…"
type input "https://sobeae.sharepoint.com/:i:/s/SOBEAE/EXMzNUt9K-xFlZvXKDhlZfwB-jnkqmOYxKa1…"
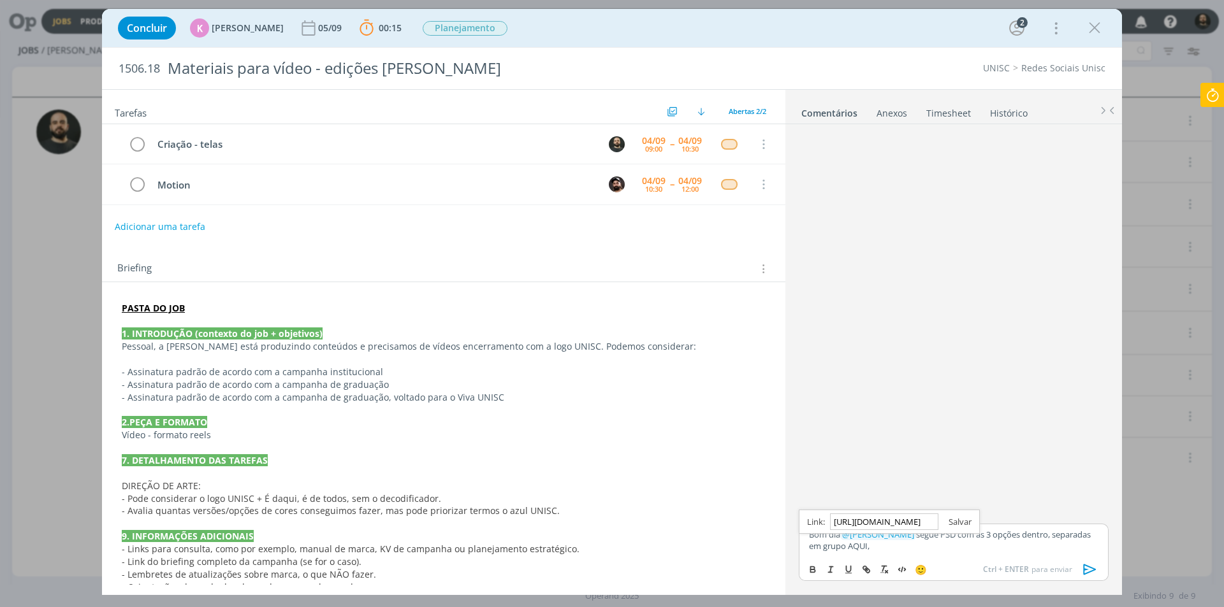
click at [956, 521] on link "dialog" at bounding box center [954, 521] width 33 height 11
click at [920, 551] on p "Bom dia ﻿ @ Bruno Gassen ﻿ segue PSD com as 3 opções dentro, separadas em grupo…" at bounding box center [953, 541] width 289 height 24
click at [1093, 570] on icon "dialog" at bounding box center [1089, 569] width 19 height 19
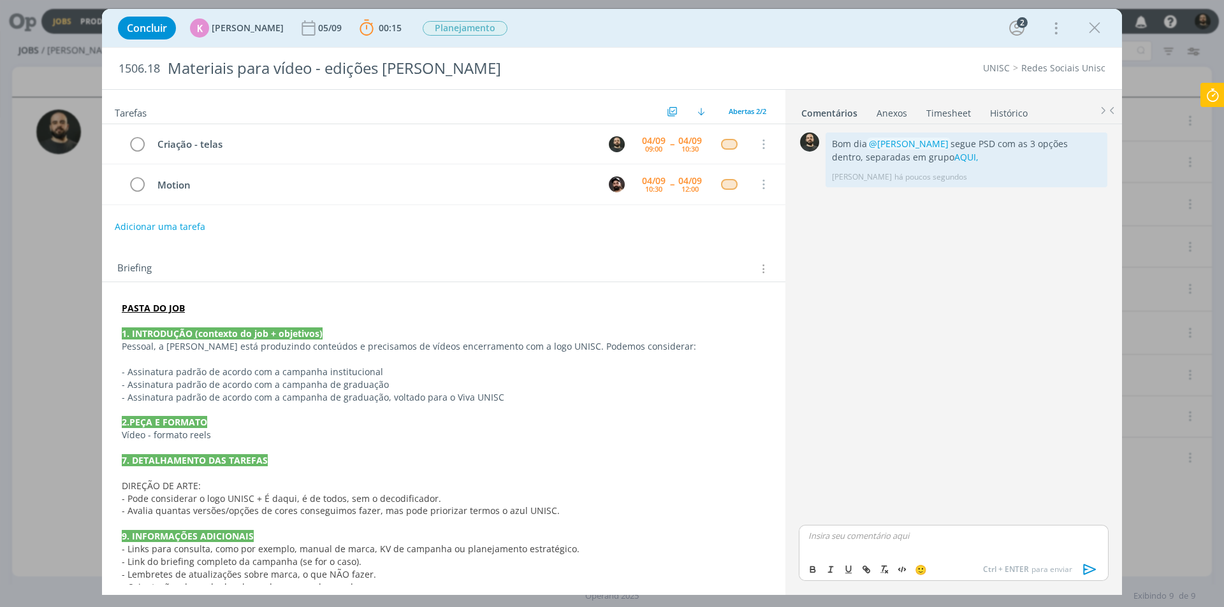
click at [1216, 96] on icon at bounding box center [1212, 95] width 23 height 25
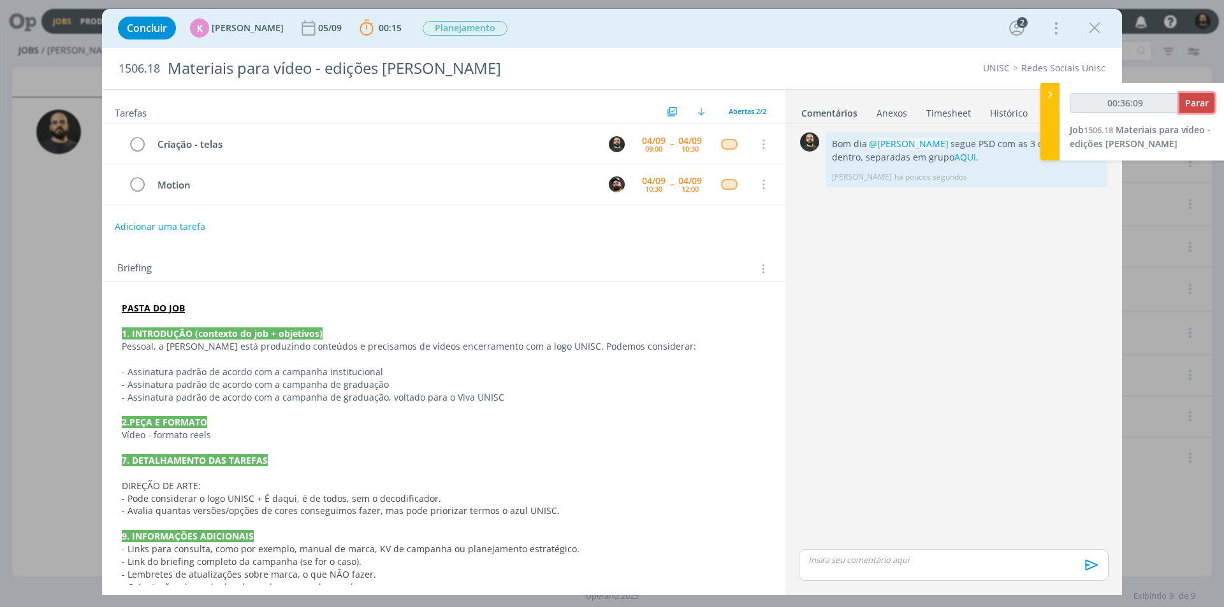
click at [1198, 103] on span "Parar" at bounding box center [1197, 103] width 24 height 12
drag, startPoint x: 237, startPoint y: 146, endPoint x: 78, endPoint y: 149, distance: 159.4
click at [78, 149] on div "Concluir K Karoline Arend 05/09 00:52 Parar Apontar Data * 04/09/2025 Horas * 0…" at bounding box center [612, 303] width 1224 height 607
copy div "Criação - telas"
click at [1205, 101] on span "Parar" at bounding box center [1197, 103] width 24 height 12
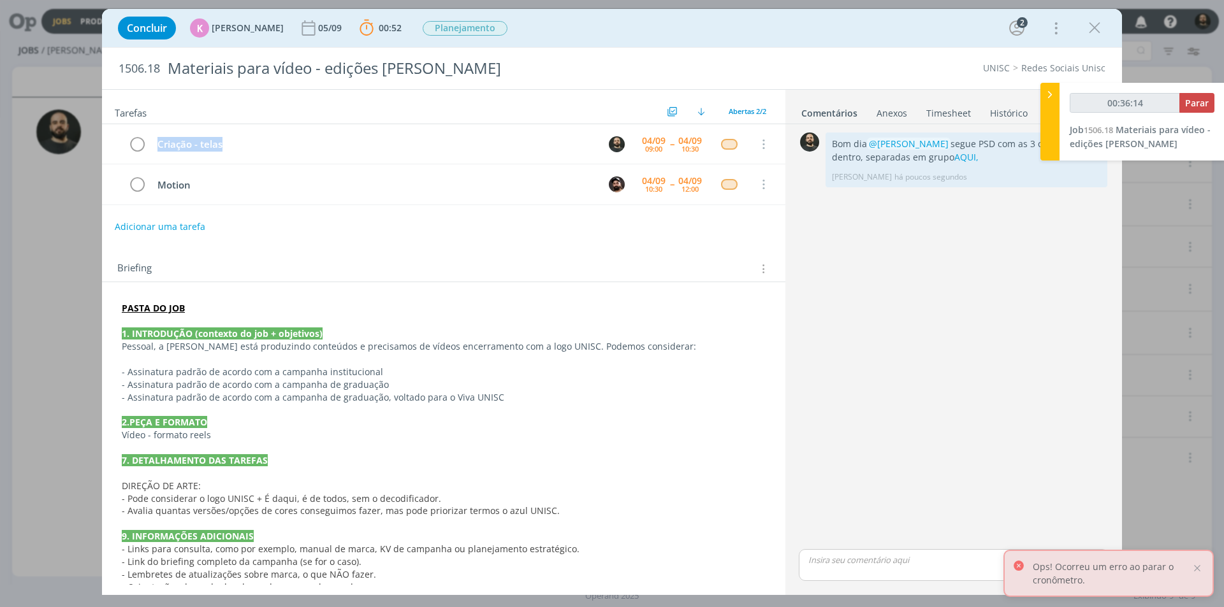
type input "00:37:00"
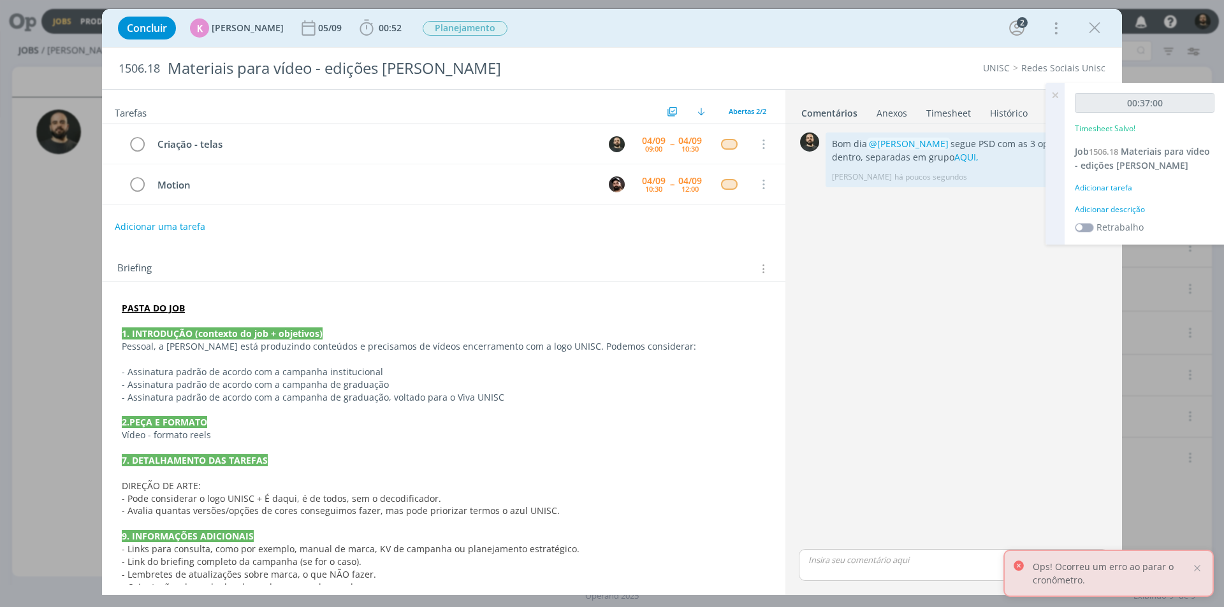
click at [1114, 203] on div "00:37:00 Timesheet Salvo! Job 1506.18 Materiais para vídeo - edições Elisa Adic…" at bounding box center [1145, 164] width 160 height 162
click at [1113, 212] on div "Adicionar descrição" at bounding box center [1145, 209] width 140 height 11
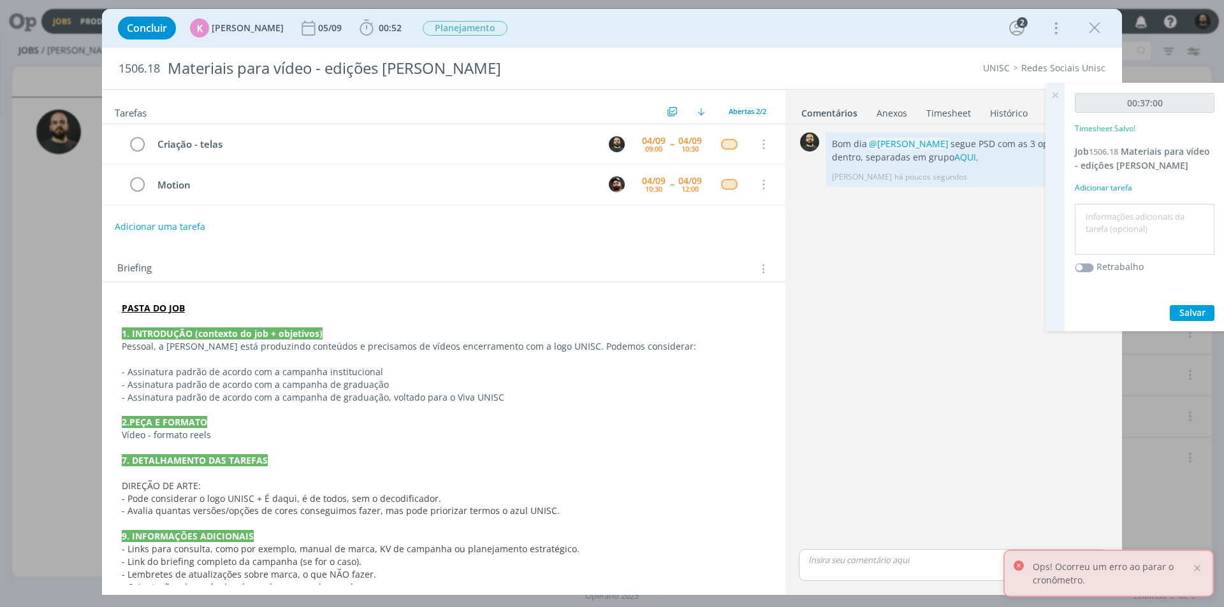
click at [1113, 222] on textarea at bounding box center [1144, 229] width 133 height 45
paste textarea "Criação - telas"
type textarea "Criação - telas"
click at [1187, 312] on span "Salvar" at bounding box center [1192, 313] width 26 height 12
click at [1058, 93] on icon at bounding box center [1054, 95] width 23 height 25
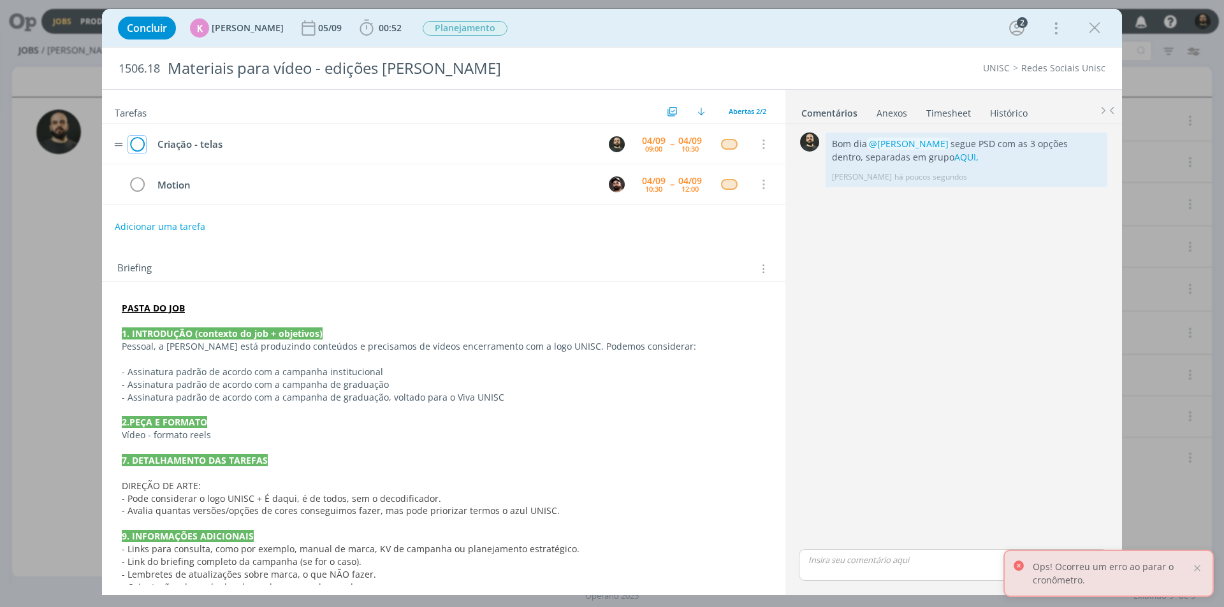
click at [138, 140] on icon "dialog" at bounding box center [137, 144] width 18 height 19
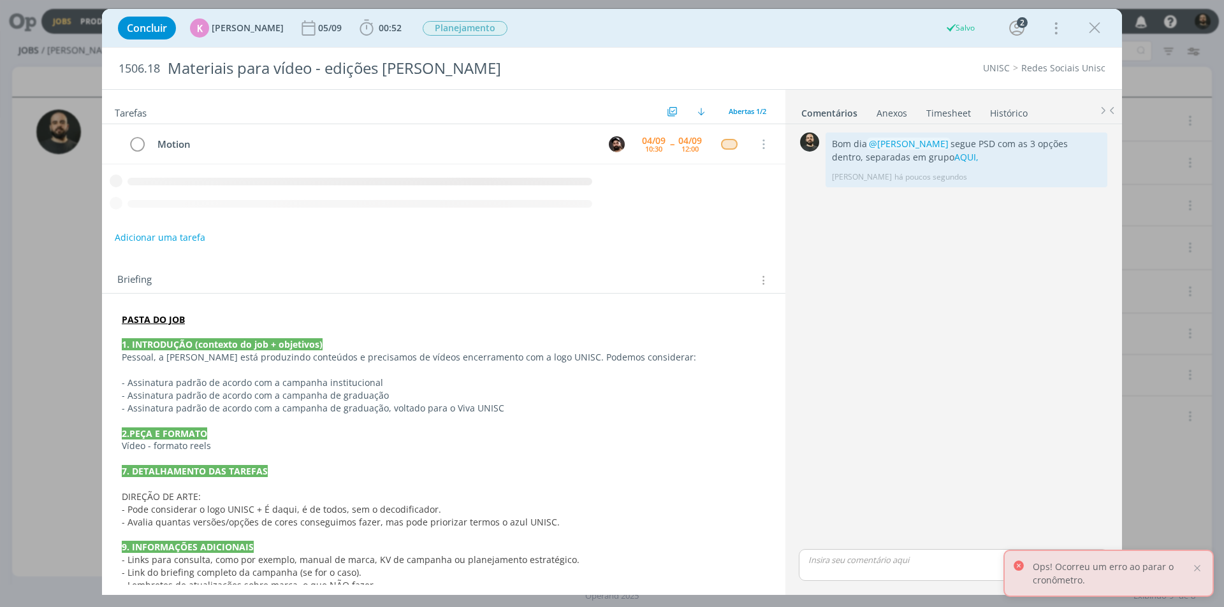
drag, startPoint x: 1093, startPoint y: 24, endPoint x: 326, endPoint y: 99, distance: 770.5
click at [1093, 24] on icon "dialog" at bounding box center [1094, 27] width 19 height 19
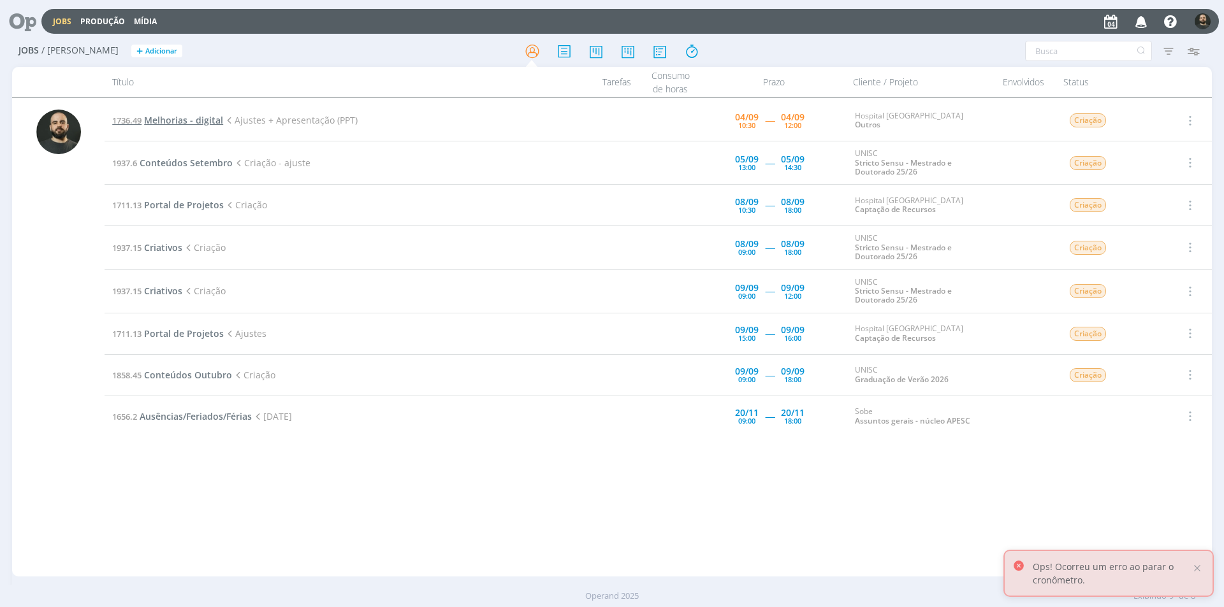
click at [208, 119] on span "Melhorias - digital" at bounding box center [183, 120] width 79 height 12
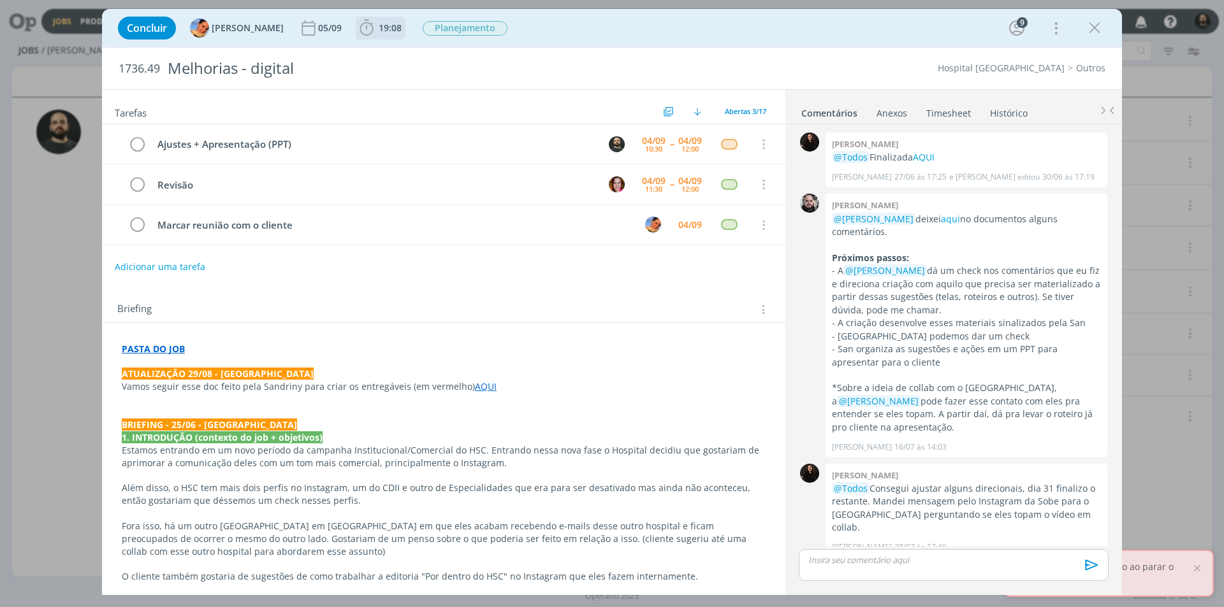
scroll to position [585, 0]
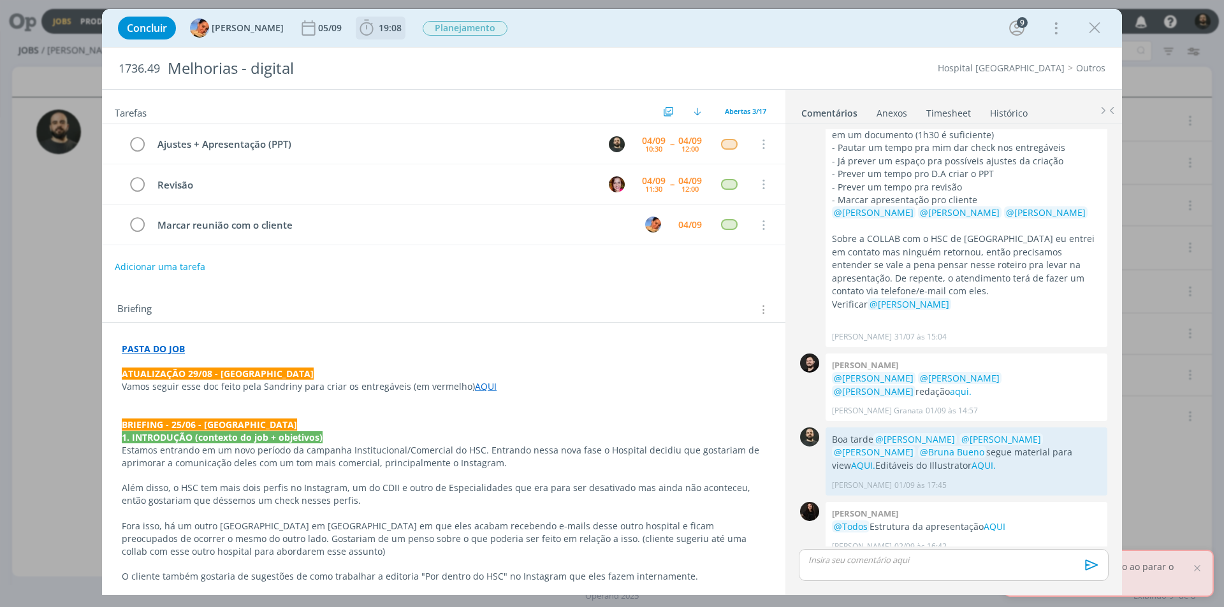
click at [357, 26] on icon "dialog" at bounding box center [366, 27] width 19 height 19
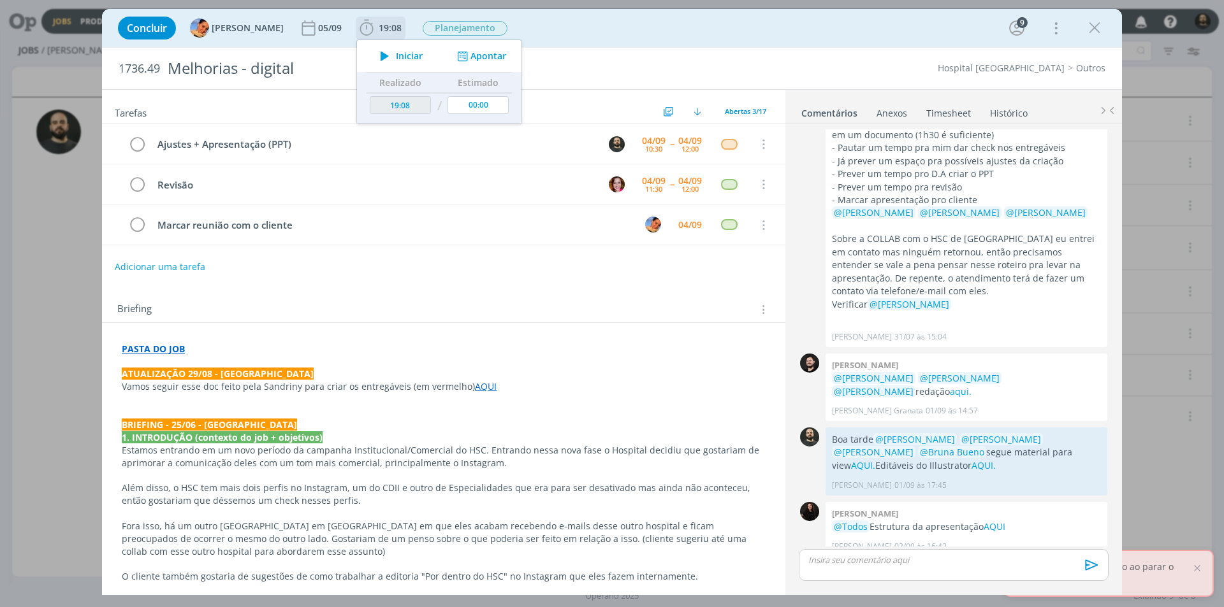
click at [374, 54] on icon "dialog" at bounding box center [385, 56] width 22 height 17
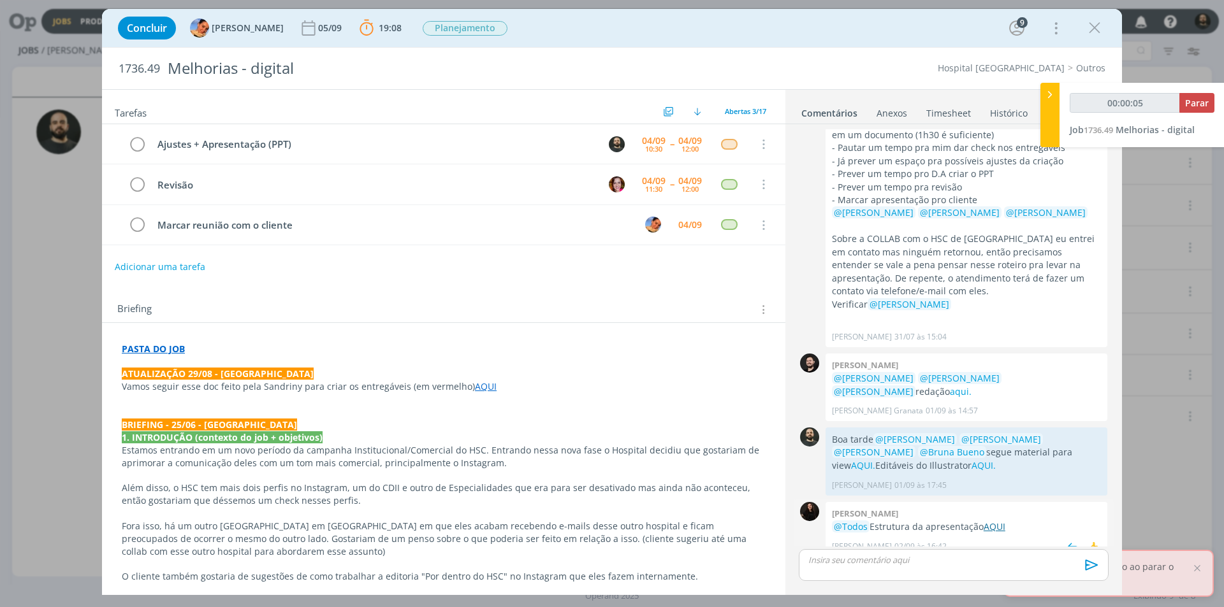
click at [996, 521] on link "AQUI" at bounding box center [995, 527] width 22 height 12
type input "00:28:41"
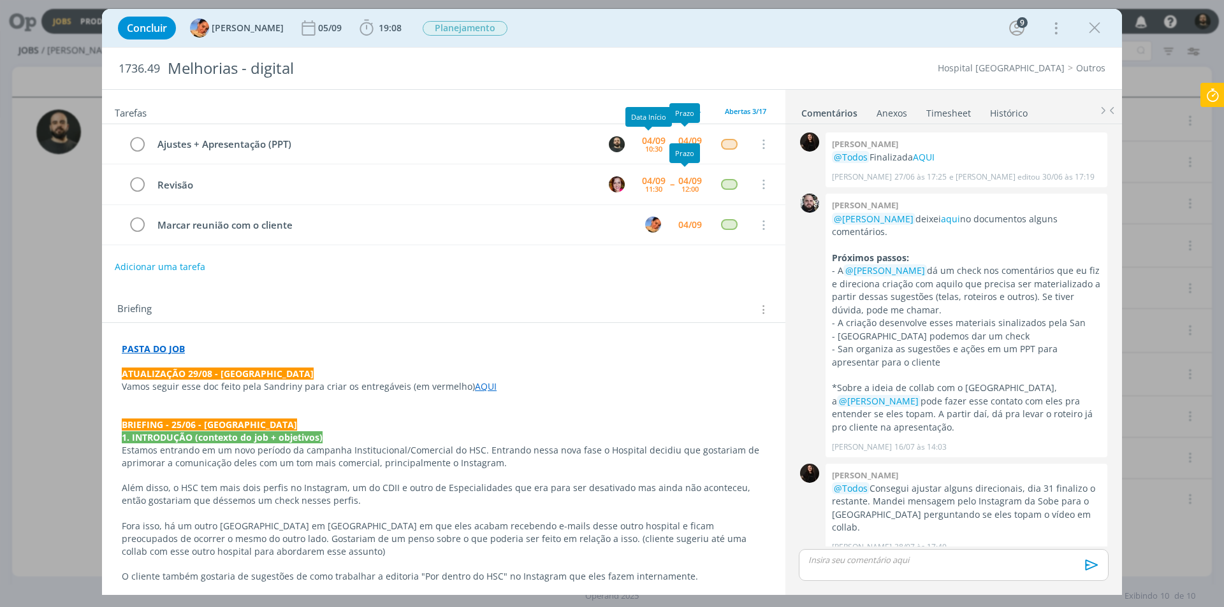
scroll to position [585, 0]
